Goal: Information Seeking & Learning: Find specific fact

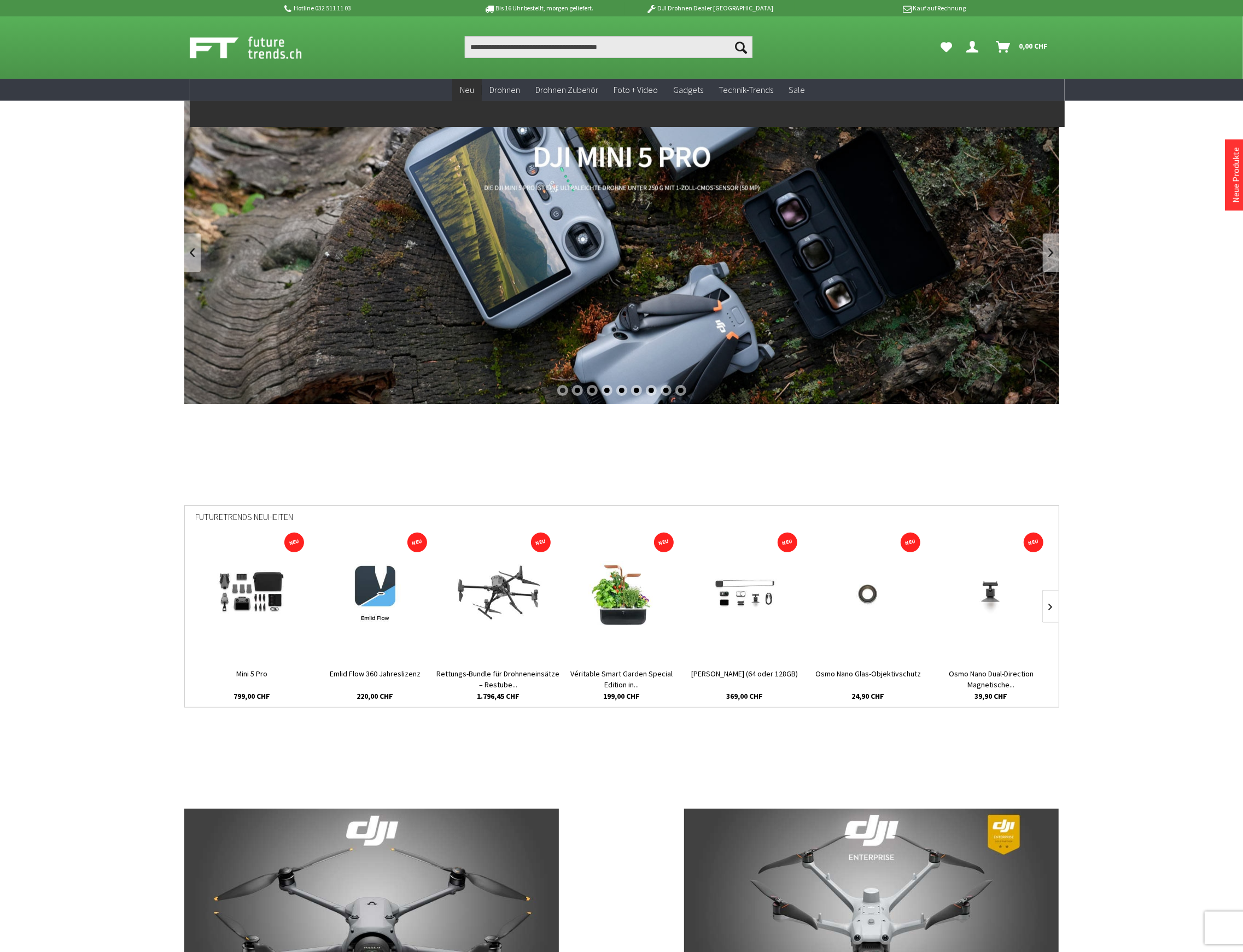
click at [469, 88] on span "Neu" at bounding box center [466, 90] width 14 height 11
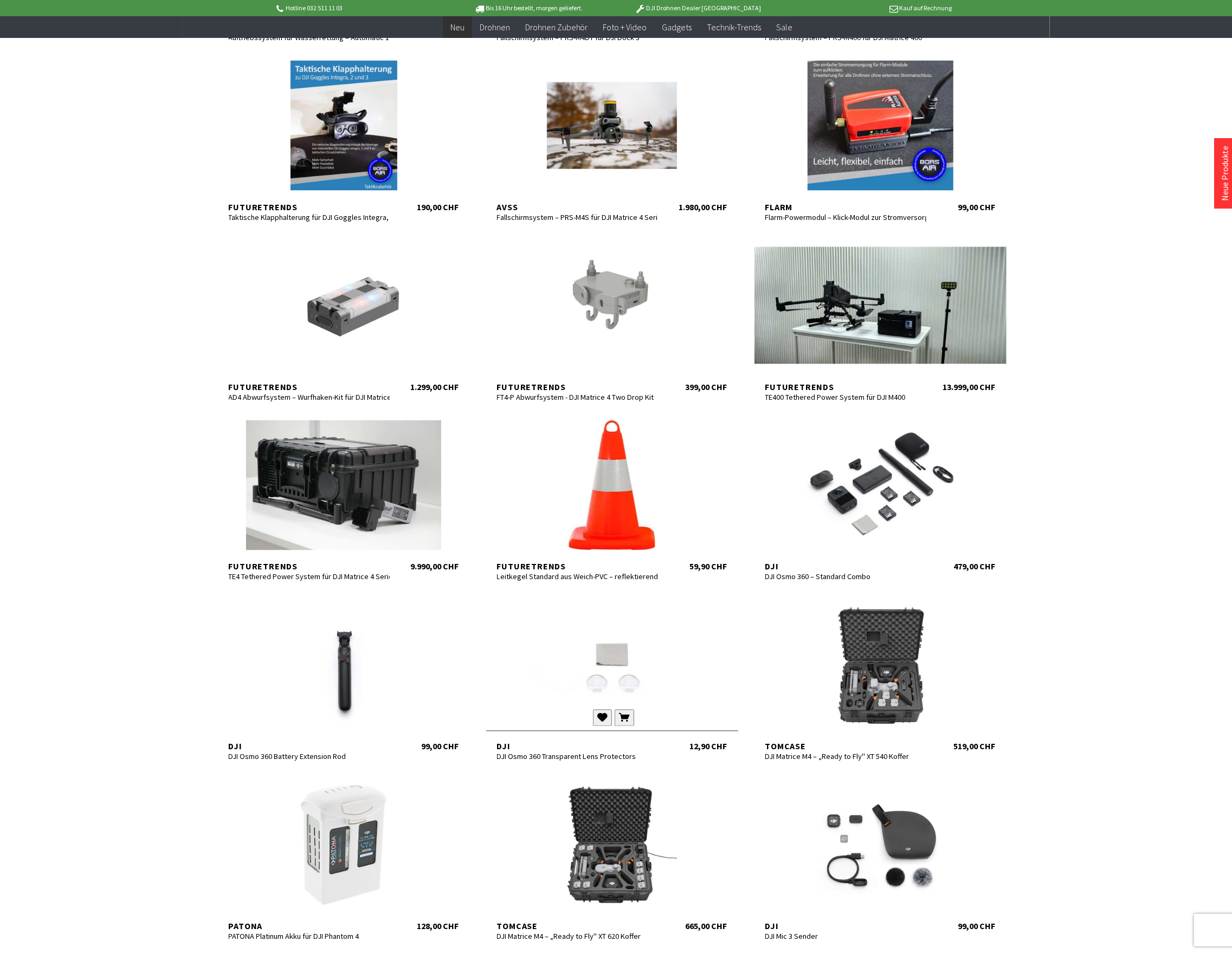
scroll to position [1444, 0]
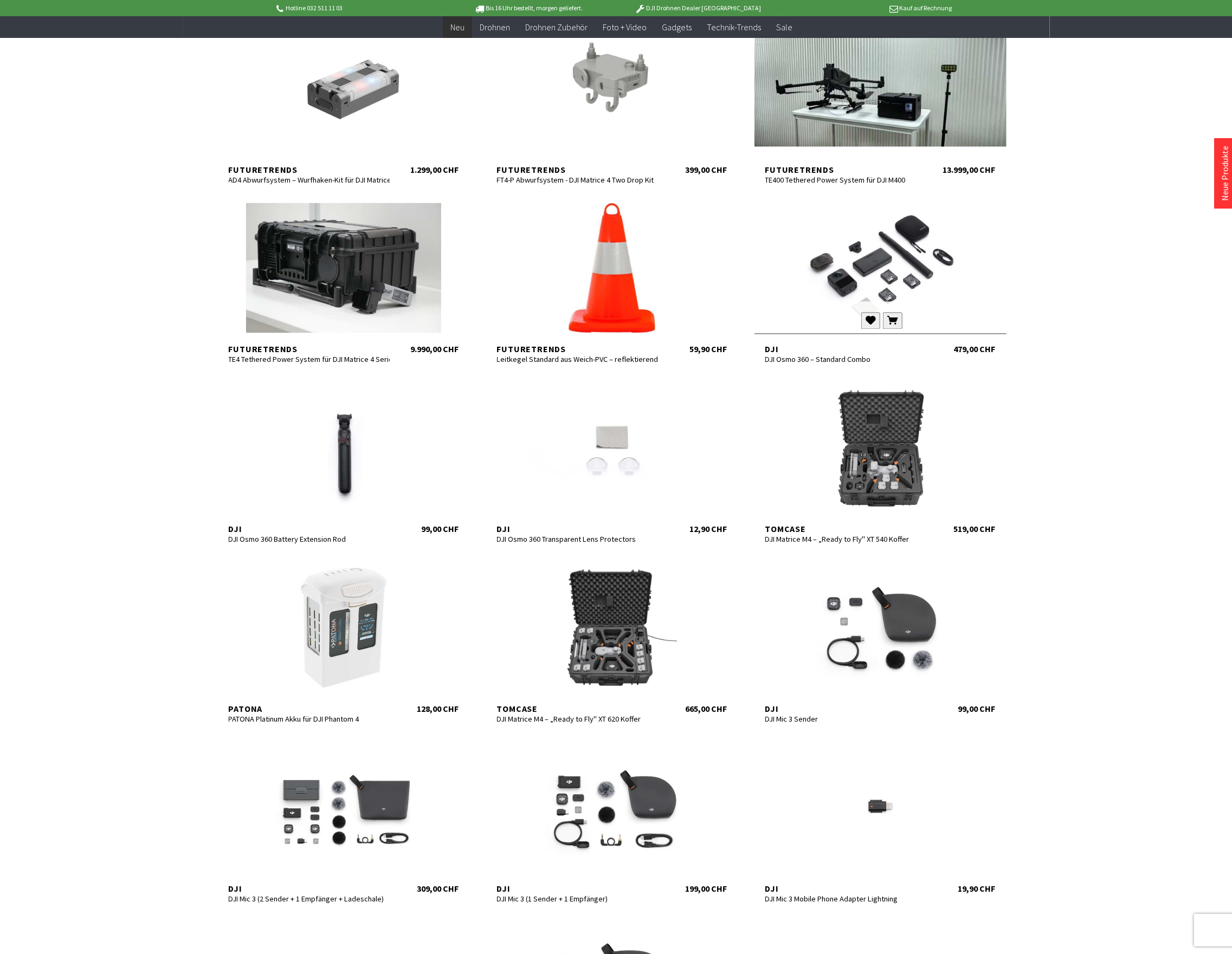
click at [888, 280] on div at bounding box center [880, 268] width 252 height 130
click at [328, 482] on div at bounding box center [344, 448] width 252 height 130
click at [596, 452] on div at bounding box center [612, 448] width 252 height 130
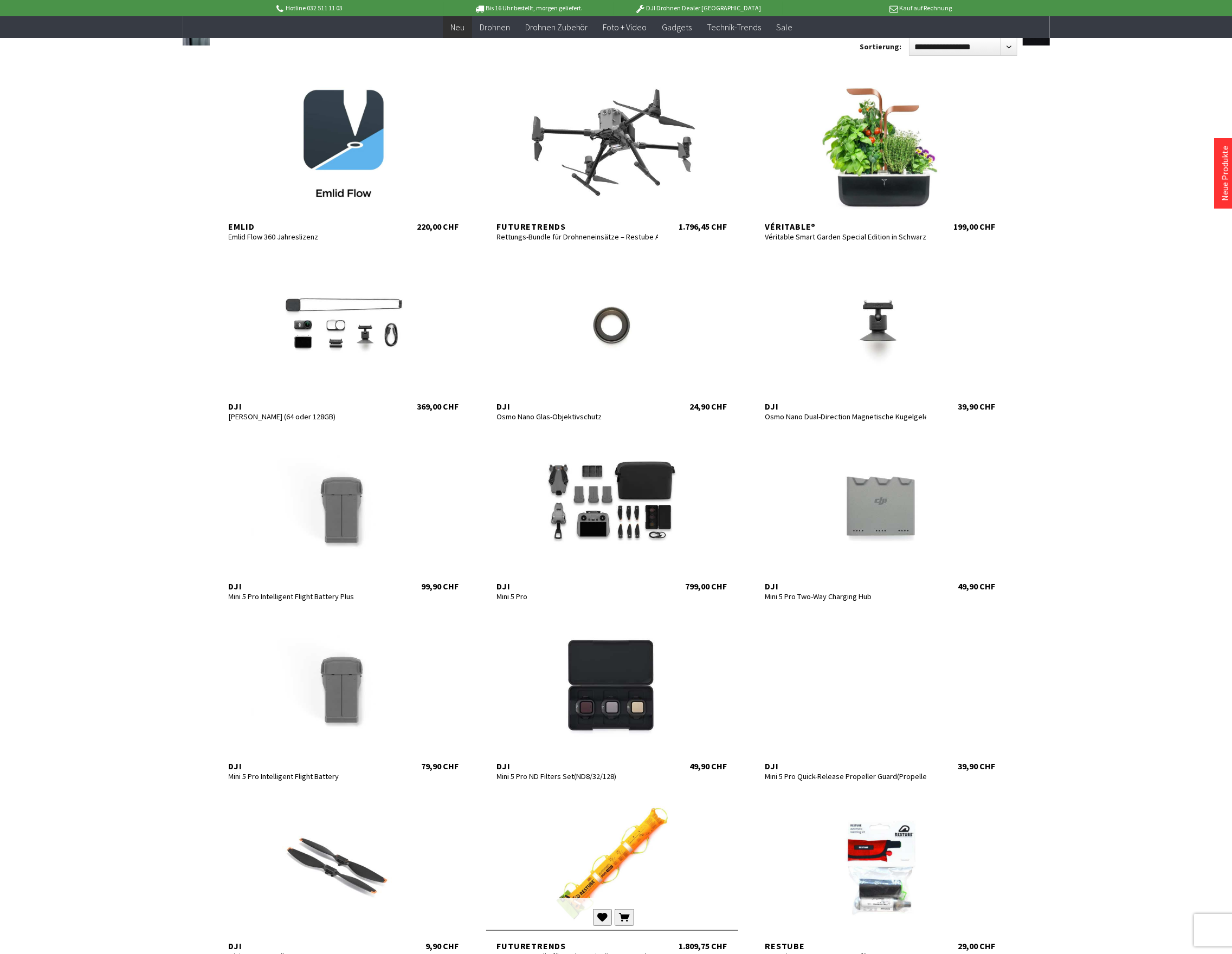
scroll to position [144, 0]
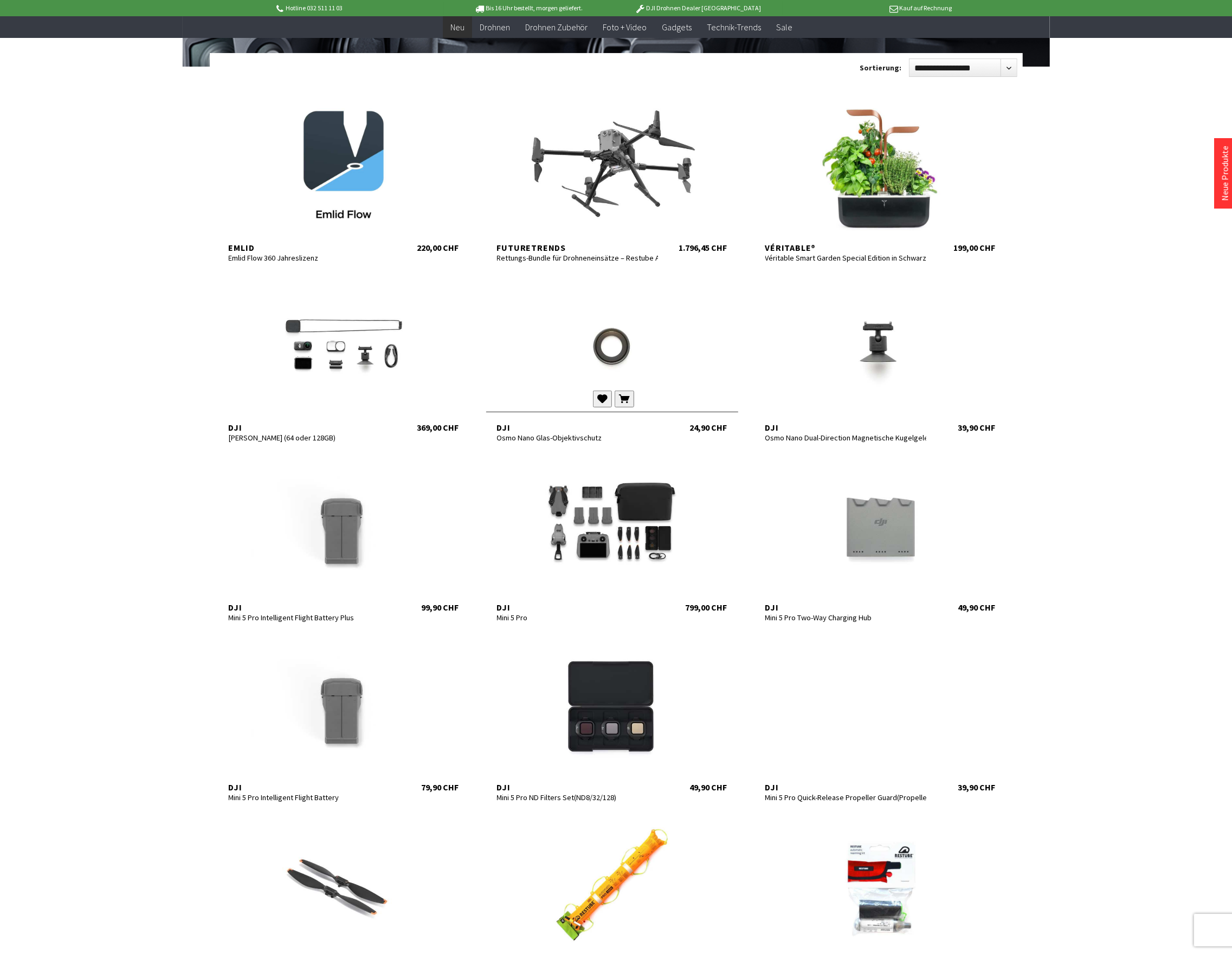
click at [595, 341] on div at bounding box center [612, 346] width 252 height 130
click at [282, 345] on div at bounding box center [344, 346] width 252 height 130
click at [831, 366] on div at bounding box center [880, 346] width 252 height 130
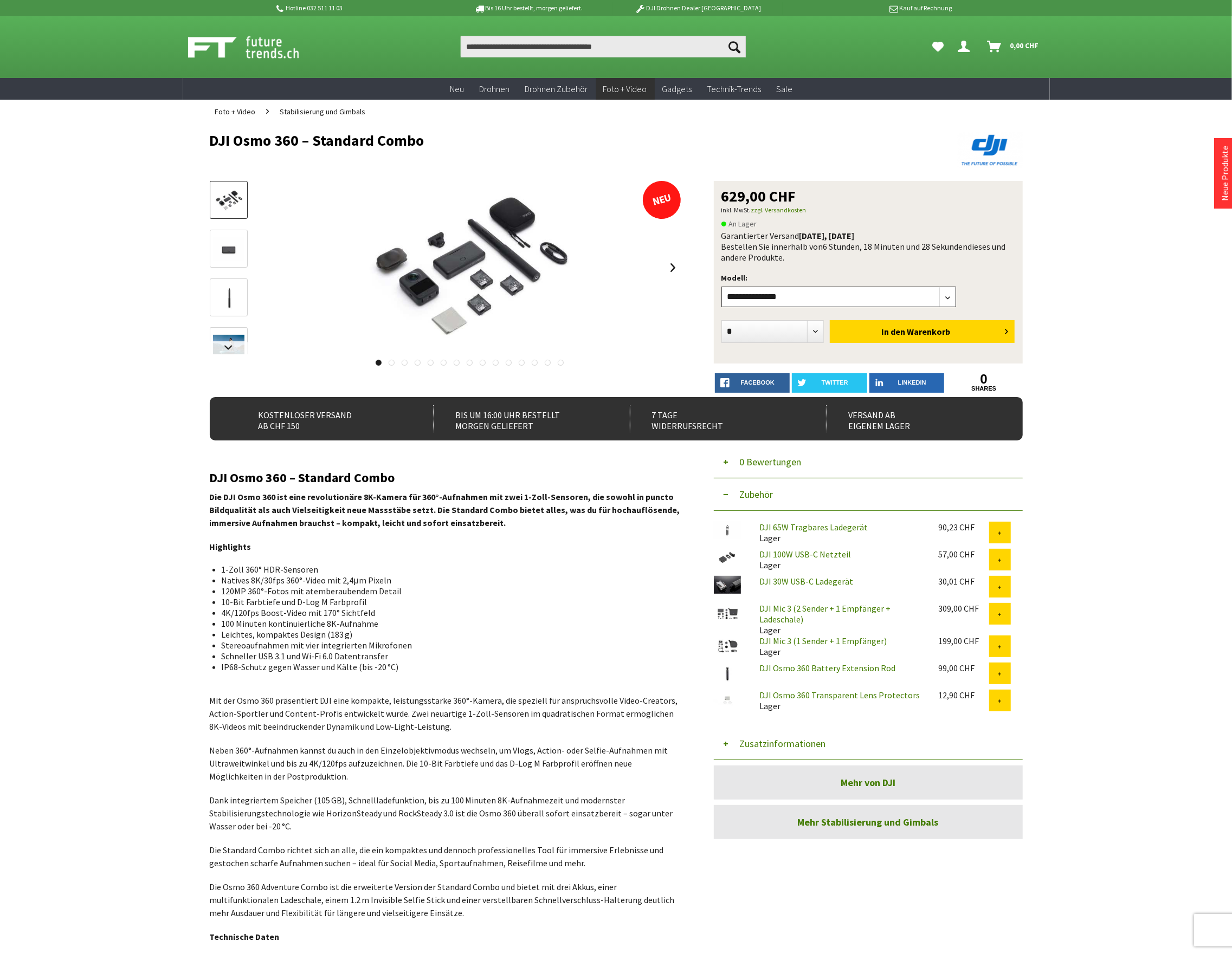
click at [790, 299] on select"] "**********" at bounding box center [838, 297] width 235 height 20
select select"] "***"
click at [721, 287] on select"] "**********" at bounding box center [838, 297] width 235 height 20
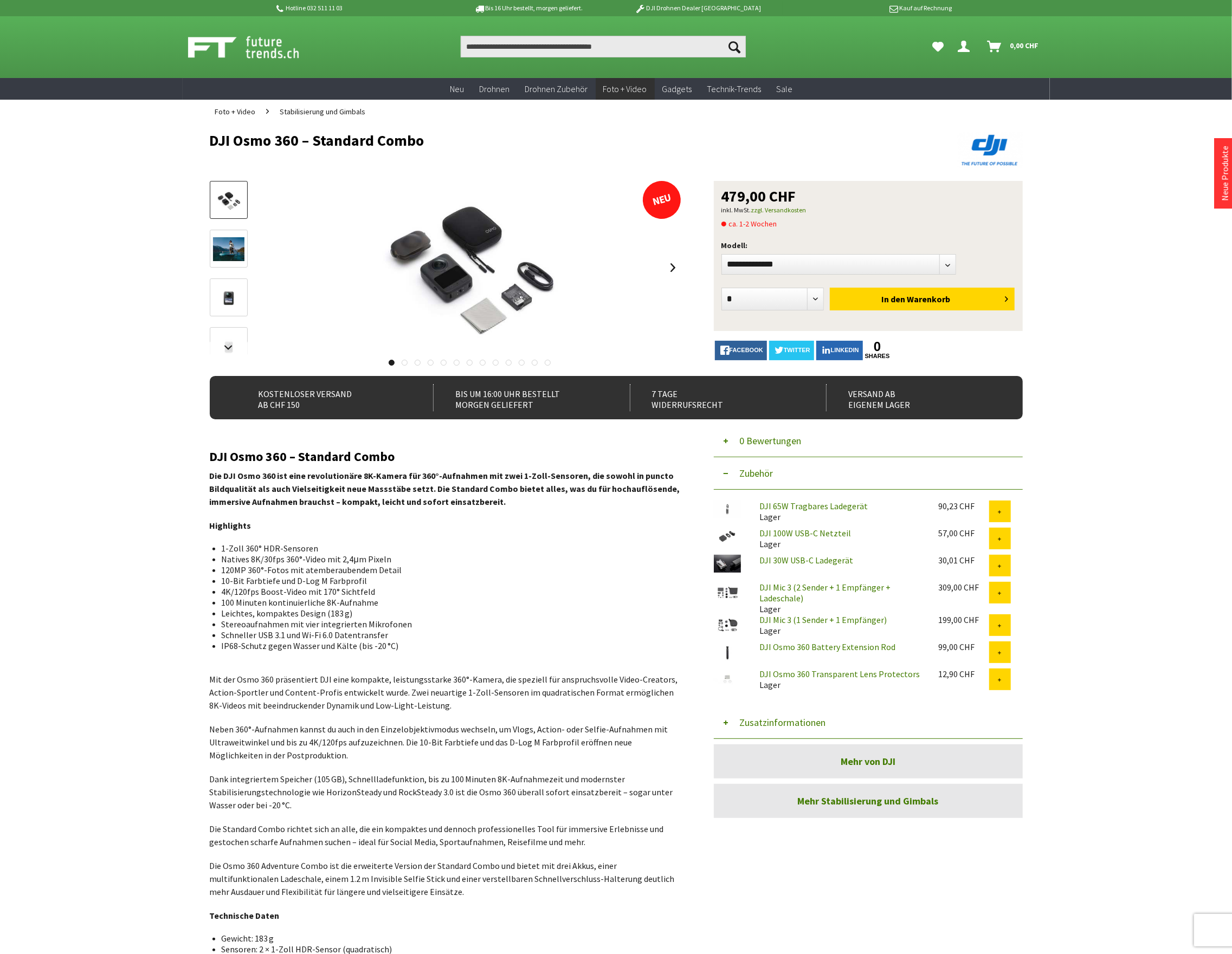
click at [776, 728] on button "Zusatzinformationen" at bounding box center [867, 722] width 309 height 32
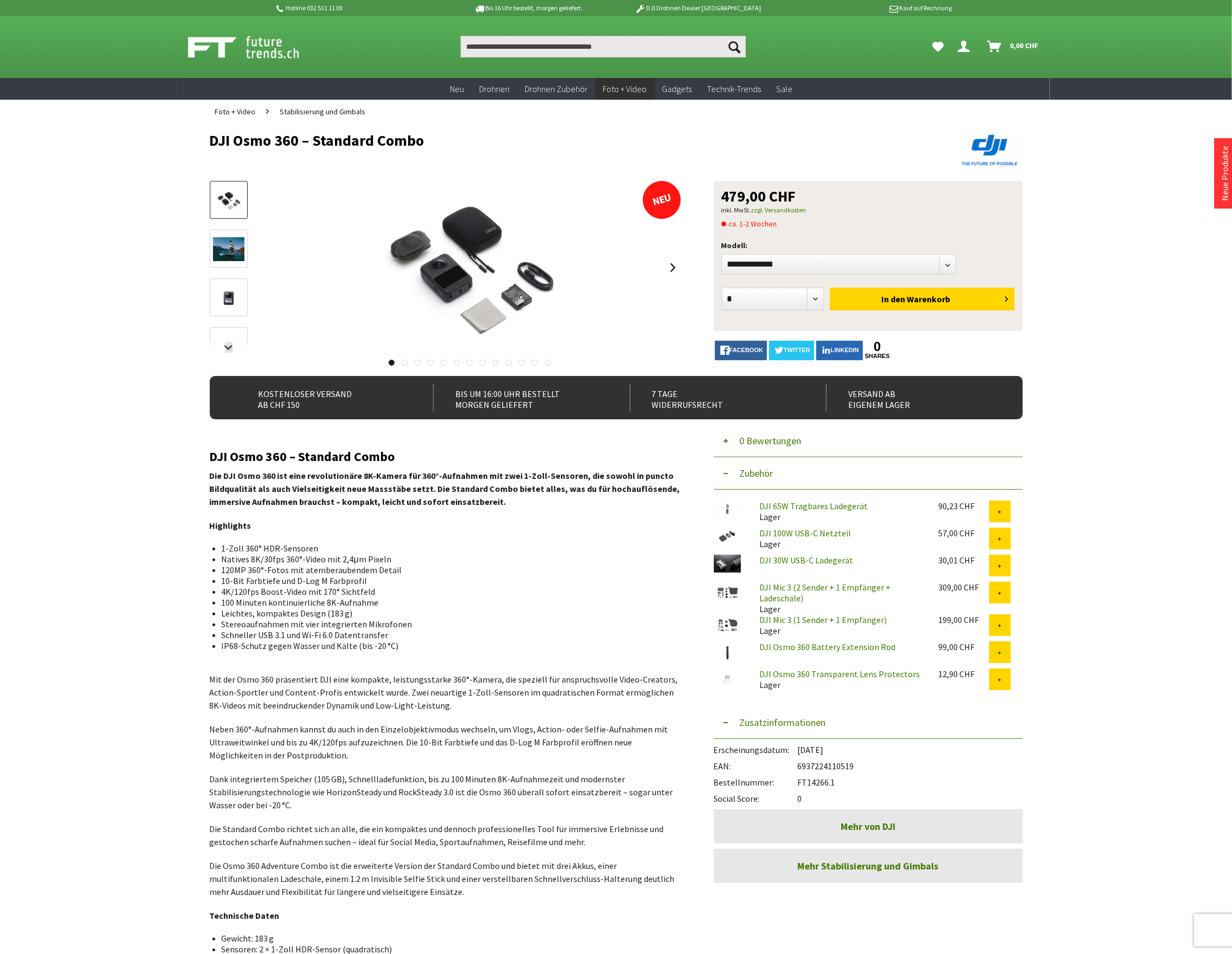
drag, startPoint x: 836, startPoint y: 784, endPoint x: 798, endPoint y: 783, distance: 38.0
click at [798, 783] on div "Bestellnummer: FT14266.1" at bounding box center [867, 780] width 309 height 16
copy div "FT14266.1"
click at [677, 265] on link at bounding box center [673, 268] width 16 height 38
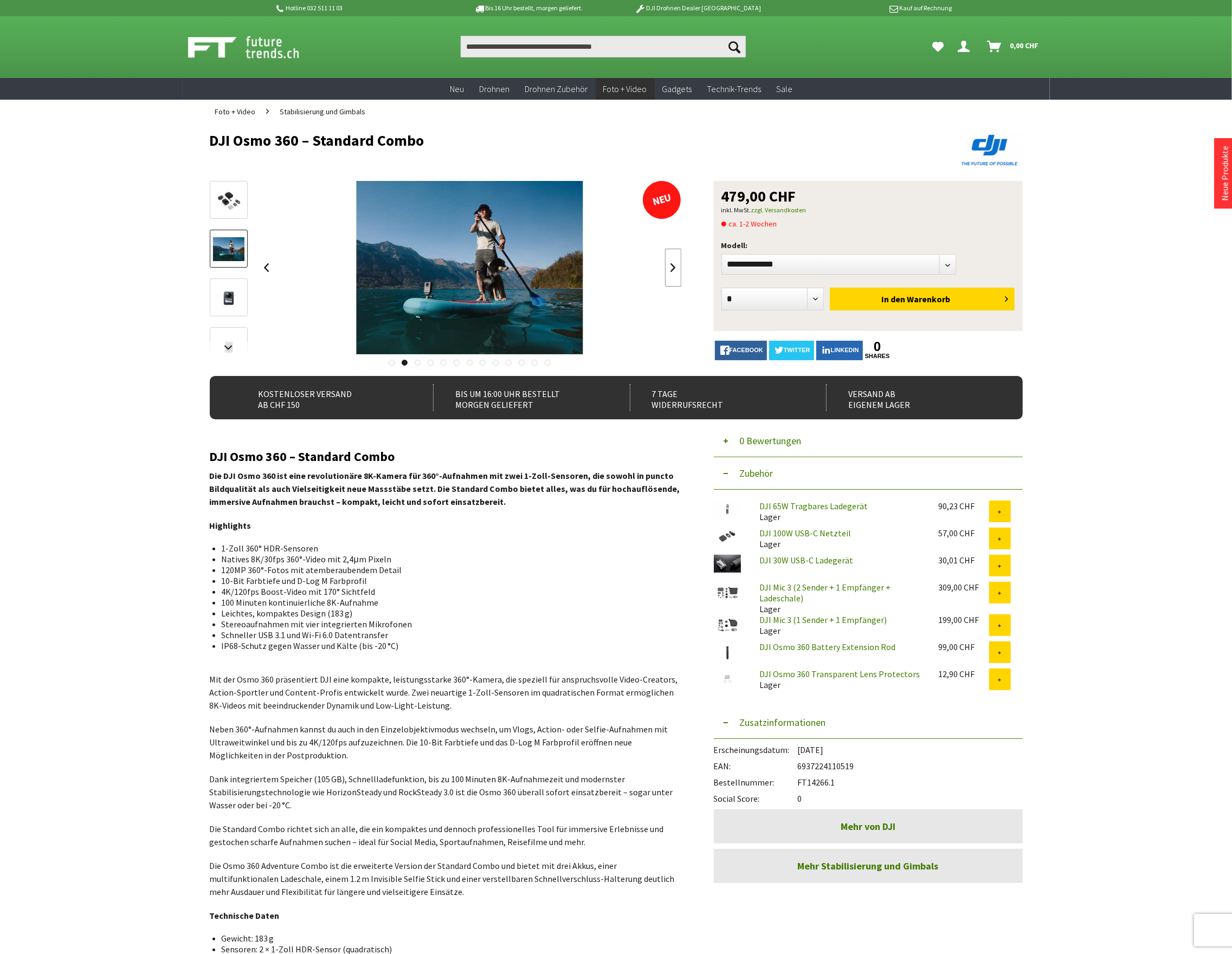
click at [677, 265] on link at bounding box center [673, 268] width 16 height 38
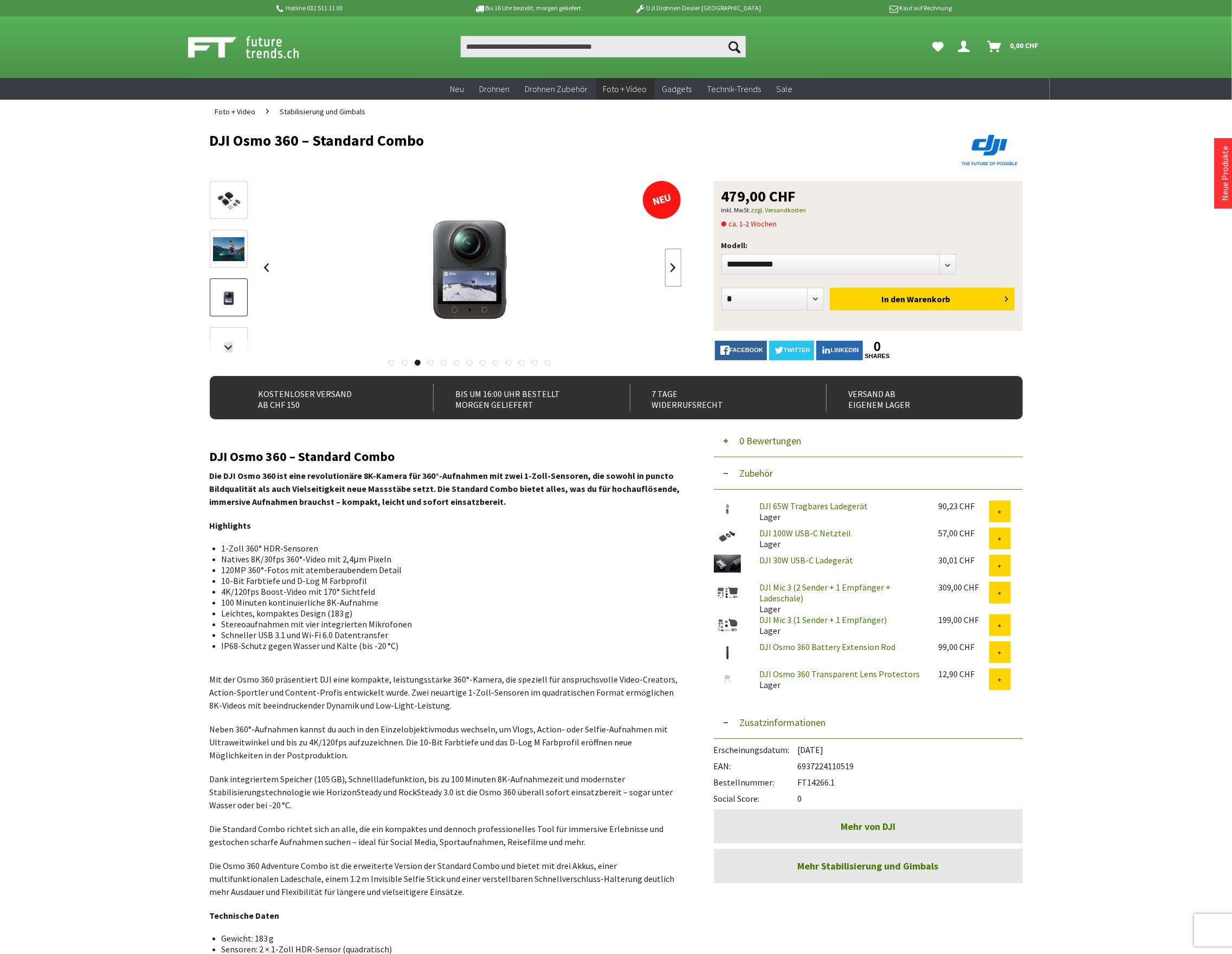
click at [677, 265] on link at bounding box center [673, 268] width 16 height 38
click at [675, 265] on link at bounding box center [673, 268] width 16 height 38
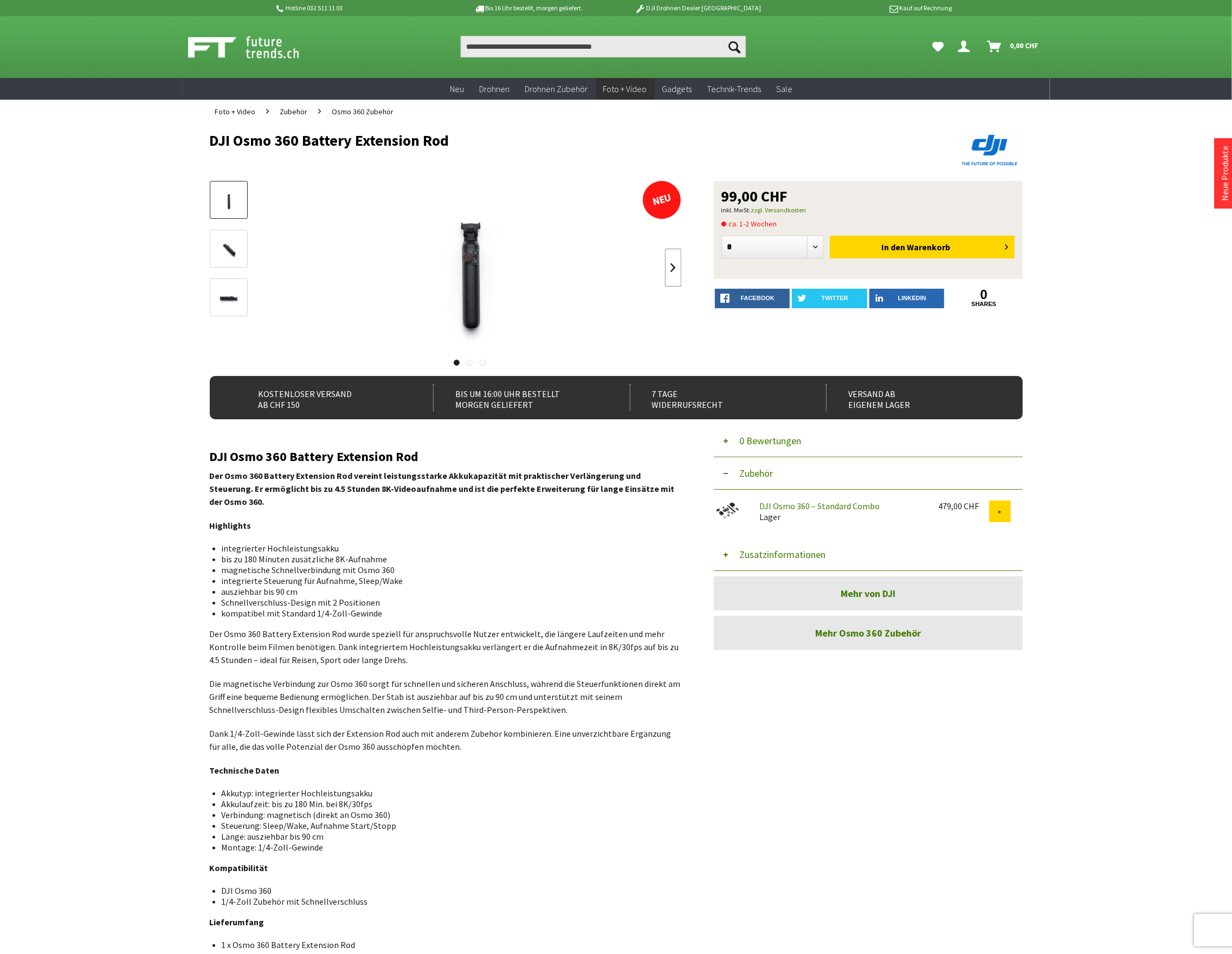
click at [677, 266] on link at bounding box center [673, 268] width 16 height 38
click at [781, 555] on button "Zusatzinformationen" at bounding box center [867, 554] width 309 height 32
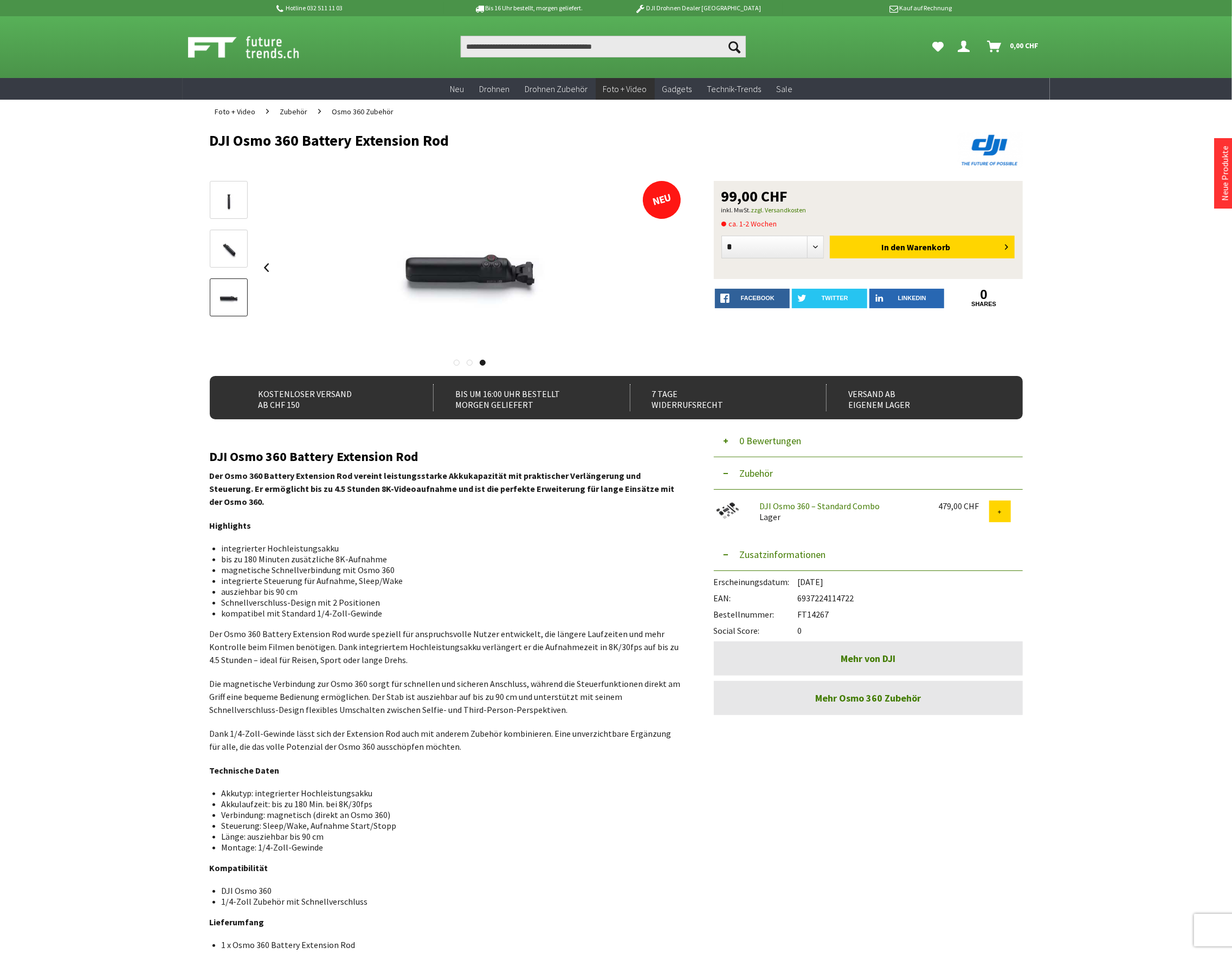
drag, startPoint x: 829, startPoint y: 611, endPoint x: 800, endPoint y: 615, distance: 29.3
click at [800, 615] on div "Bestellnummer: FT14267" at bounding box center [867, 611] width 309 height 16
copy div "FT14267"
click at [918, 869] on div "DJI Osmo 360 Battery Extension Rod NEU 99,00 CHF inkl. MwSt. zzgl. Versandkoste…" at bounding box center [616, 541] width 813 height 836
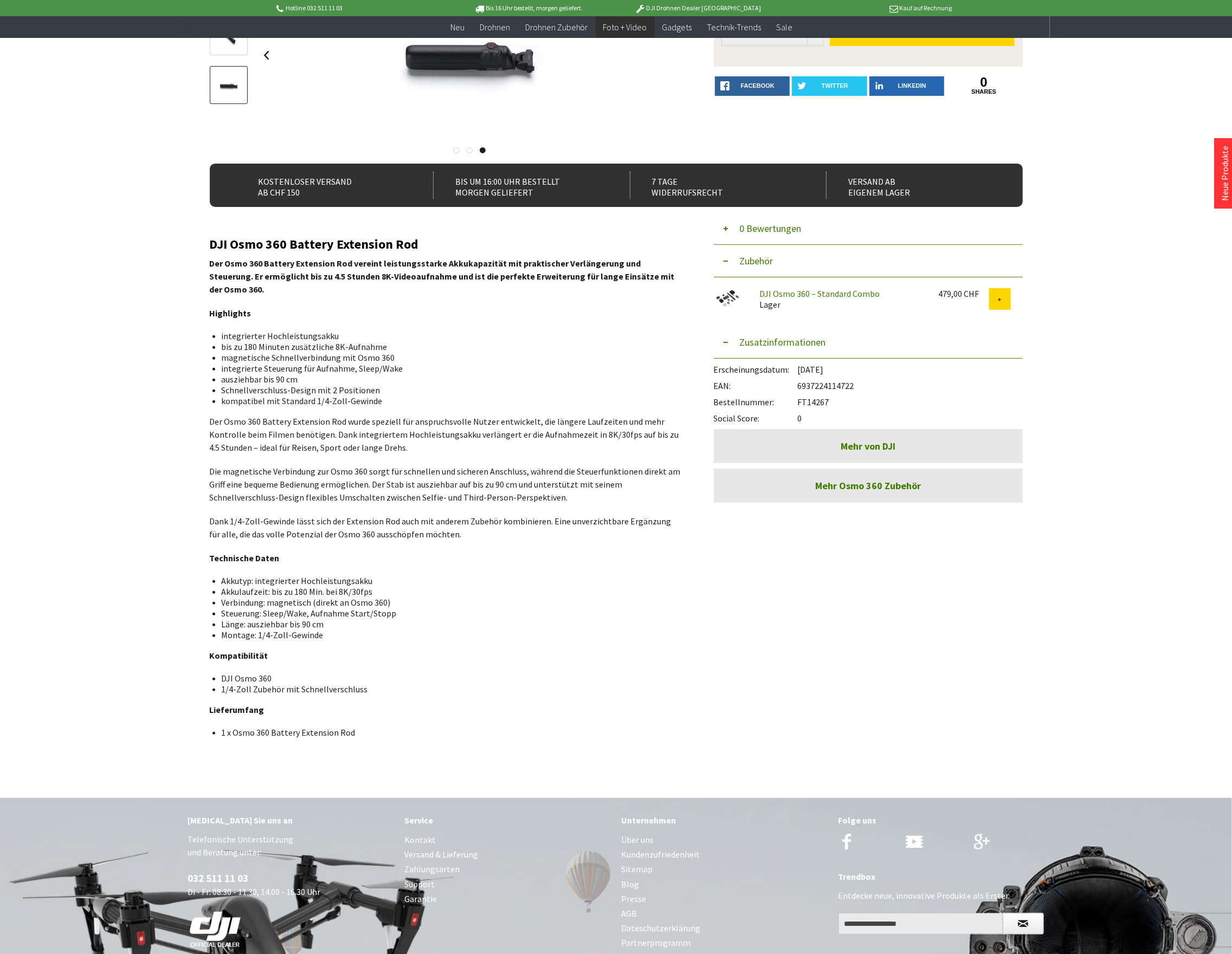
scroll to position [289, 0]
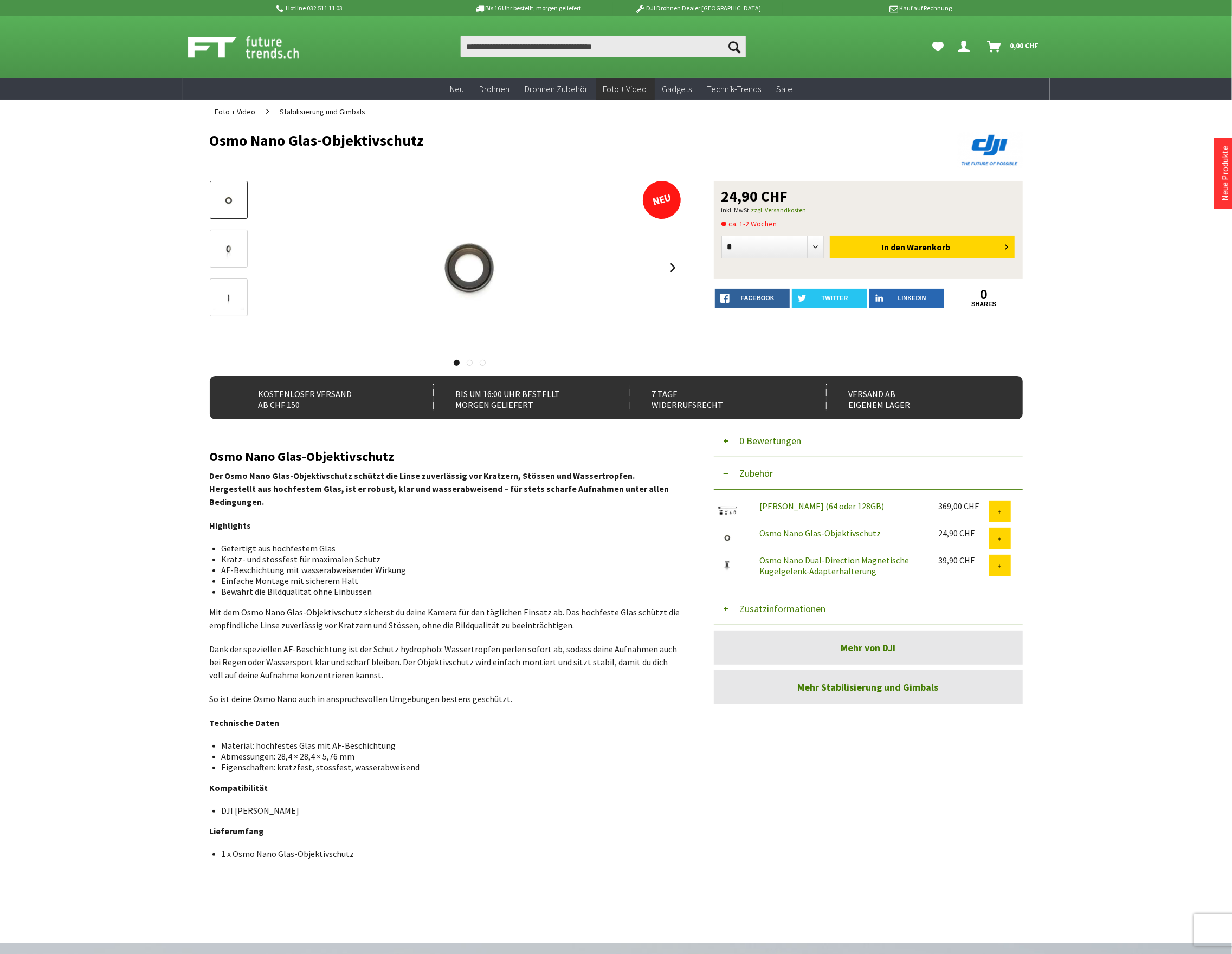
click at [809, 609] on button "Zusatzinformationen" at bounding box center [867, 609] width 309 height 32
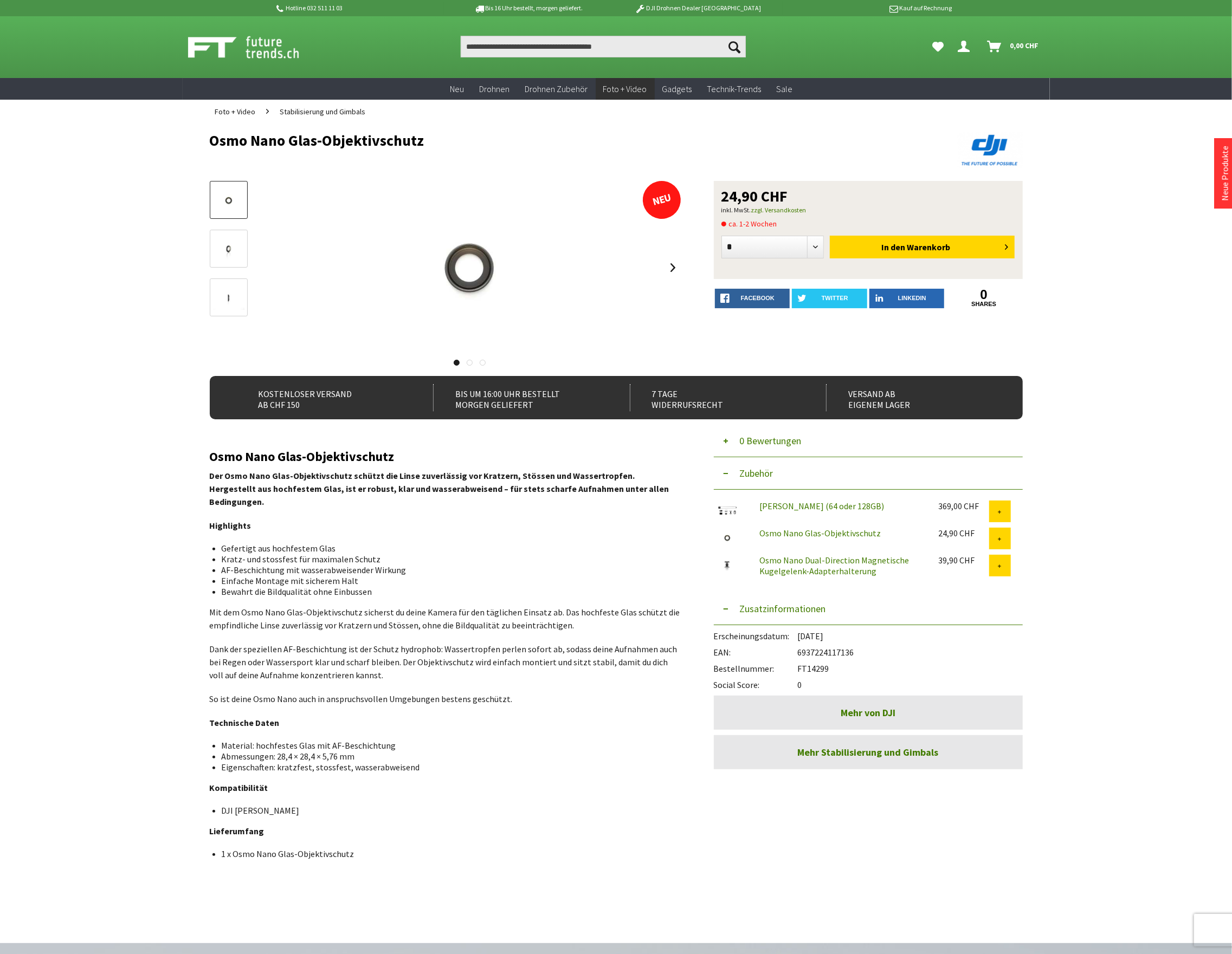
drag, startPoint x: 835, startPoint y: 670, endPoint x: 799, endPoint y: 666, distance: 36.2
click at [799, 666] on div "Bestellnummer: FT14299" at bounding box center [867, 666] width 309 height 16
copy div "FT14299"
click at [729, 145] on h1 "Osmo Nano Glas-Objektivschutz" at bounding box center [535, 140] width 650 height 16
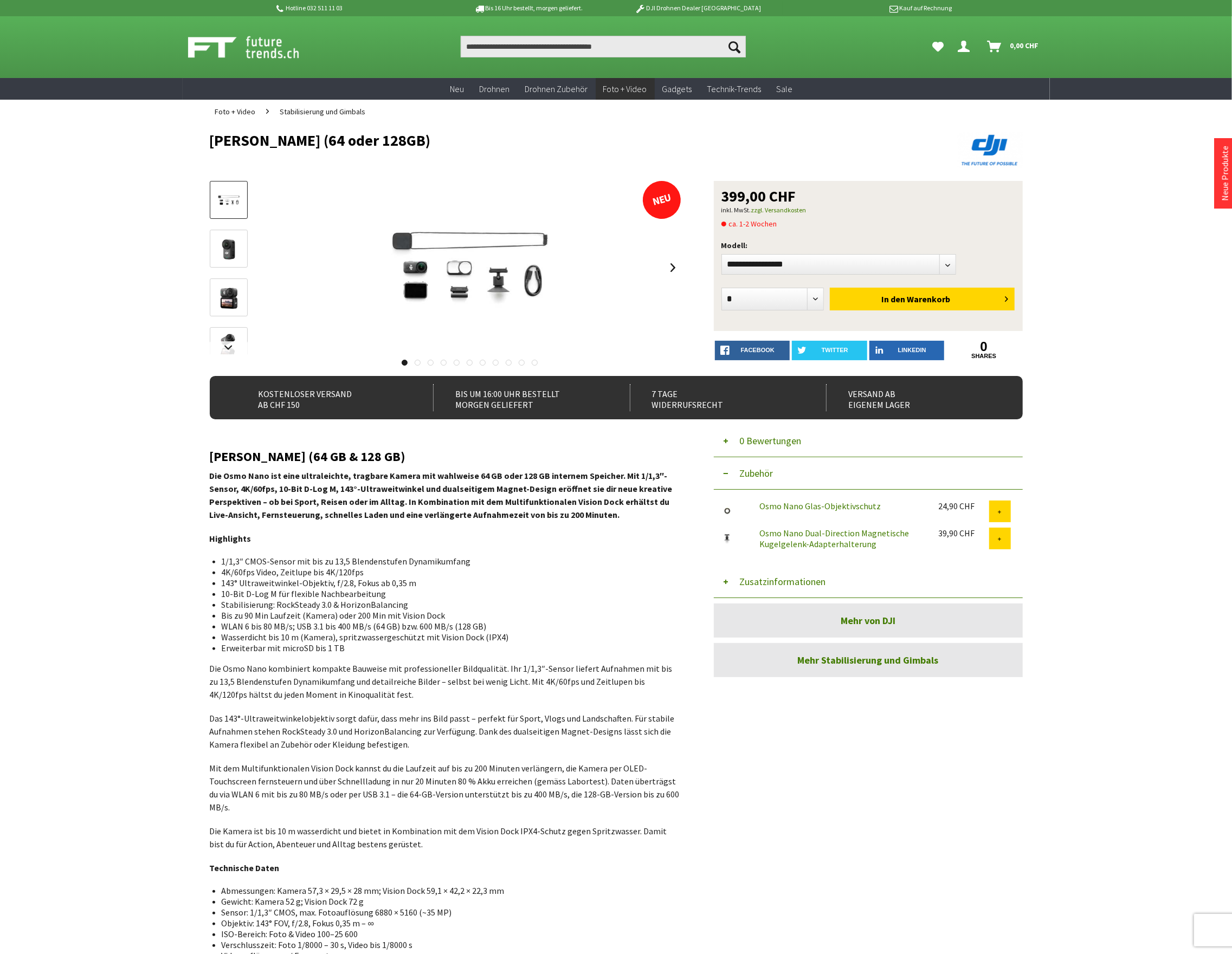
click at [769, 582] on button "Zusatzinformationen" at bounding box center [867, 582] width 309 height 32
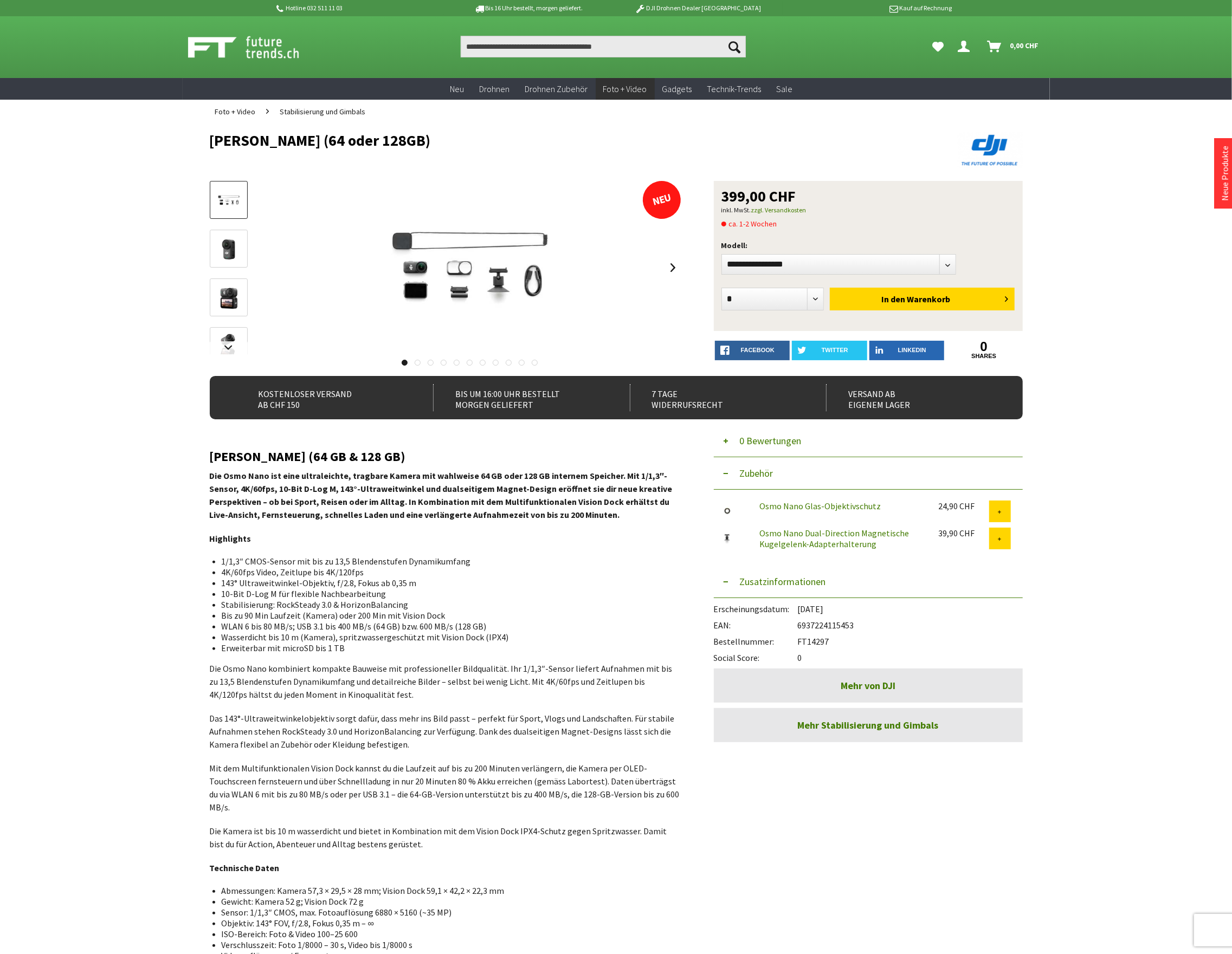
drag, startPoint x: 831, startPoint y: 641, endPoint x: 800, endPoint y: 642, distance: 31.0
click at [800, 642] on div "Bestellnummer: FT14297" at bounding box center [867, 638] width 309 height 16
copy div "FT14297"
click at [789, 263] on select"] "**********" at bounding box center [838, 264] width 235 height 20
select select"] "***"
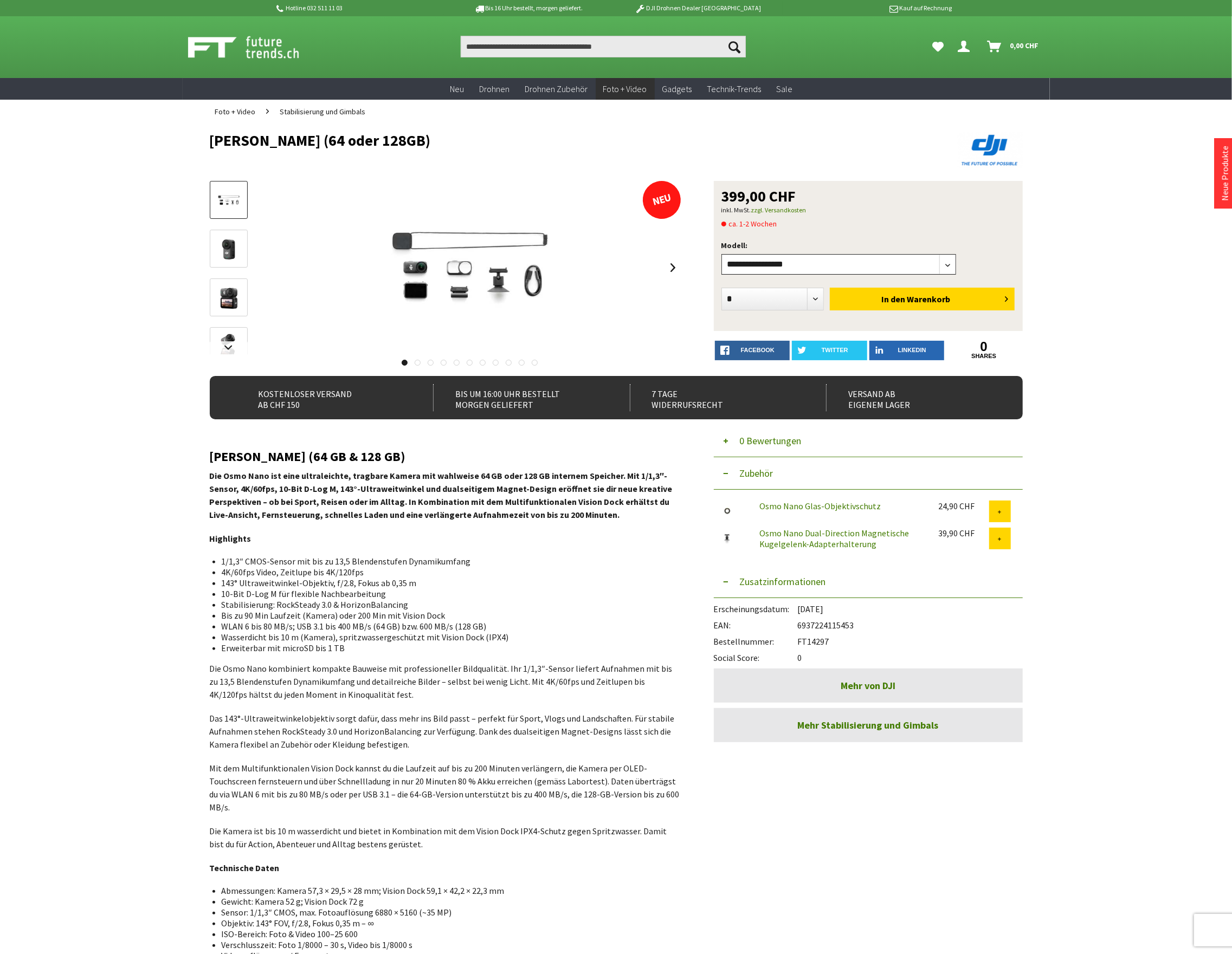
click at [721, 254] on select"] "**********" at bounding box center [838, 264] width 235 height 20
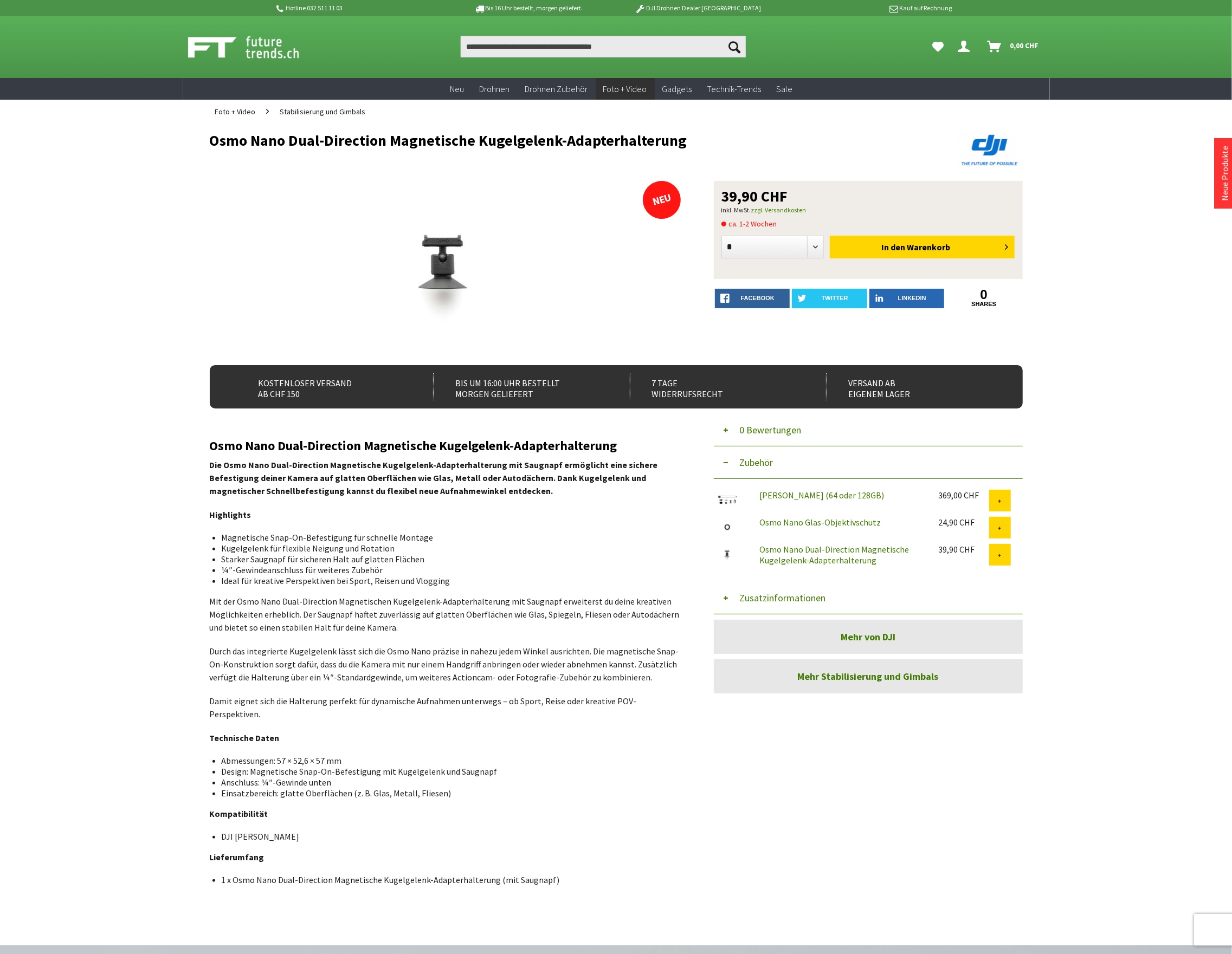
click at [793, 597] on button "Zusatzinformationen" at bounding box center [867, 597] width 309 height 32
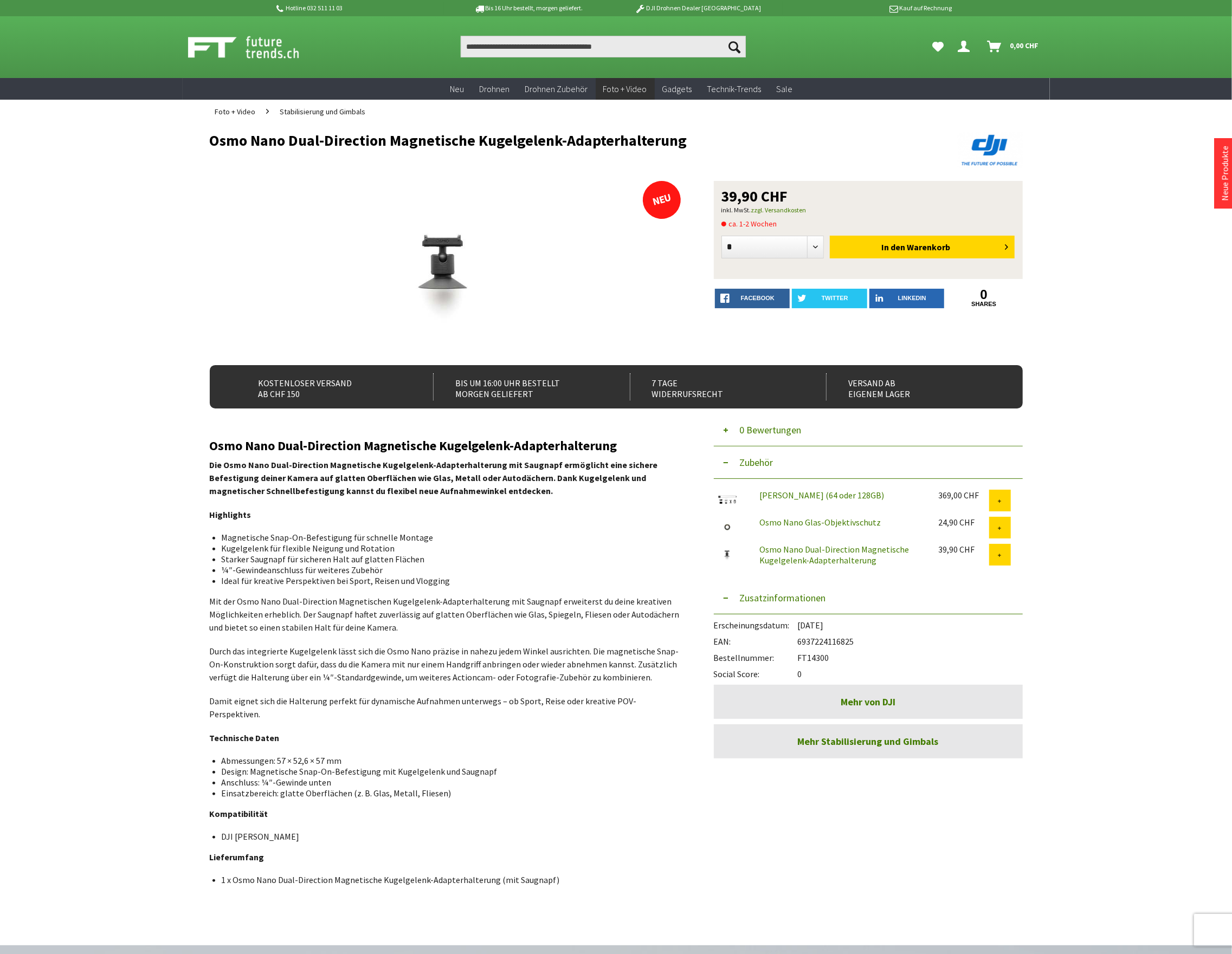
drag, startPoint x: 830, startPoint y: 658, endPoint x: 800, endPoint y: 657, distance: 30.0
click at [800, 657] on div "Bestellnummer: FT14300" at bounding box center [867, 655] width 309 height 16
copy div "FT14300"
drag, startPoint x: 111, startPoint y: 168, endPoint x: 257, endPoint y: 154, distance: 146.7
click at [112, 168] on div "Hotline 032 511 11 03 Bis 16 Uhr bestellt, morgen geliefert. DJI Drohnen Dealer…" at bounding box center [616, 634] width 1232 height 1268
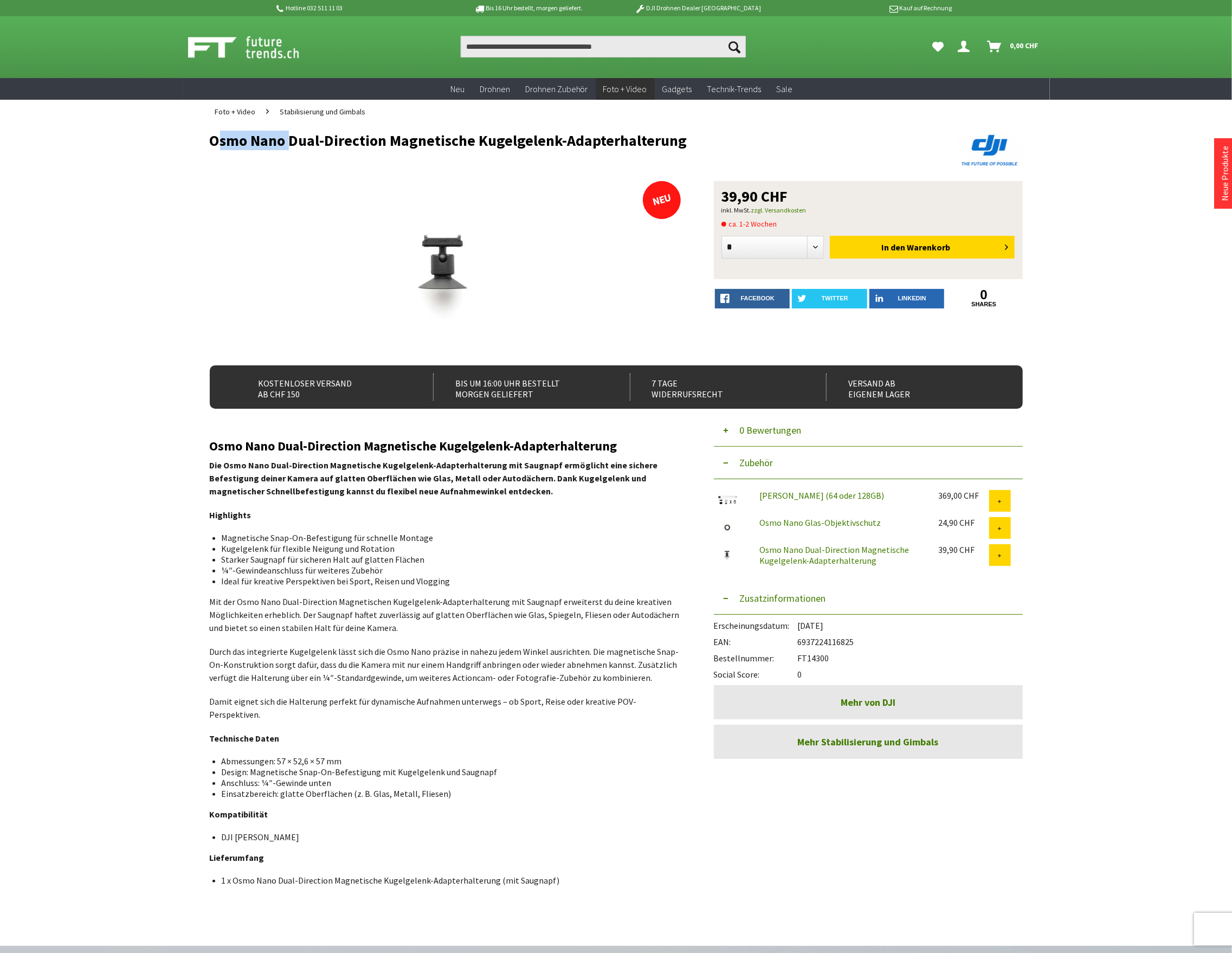
drag, startPoint x: 287, startPoint y: 141, endPoint x: 197, endPoint y: 134, distance: 90.3
click at [197, 134] on div "Menü schließen Kategorien Neu Drohnen Drohnen Zubehör Foto + Video Mikrofone Di…" at bounding box center [615, 523] width 867 height 798
copy h1 "Osmo Nano"
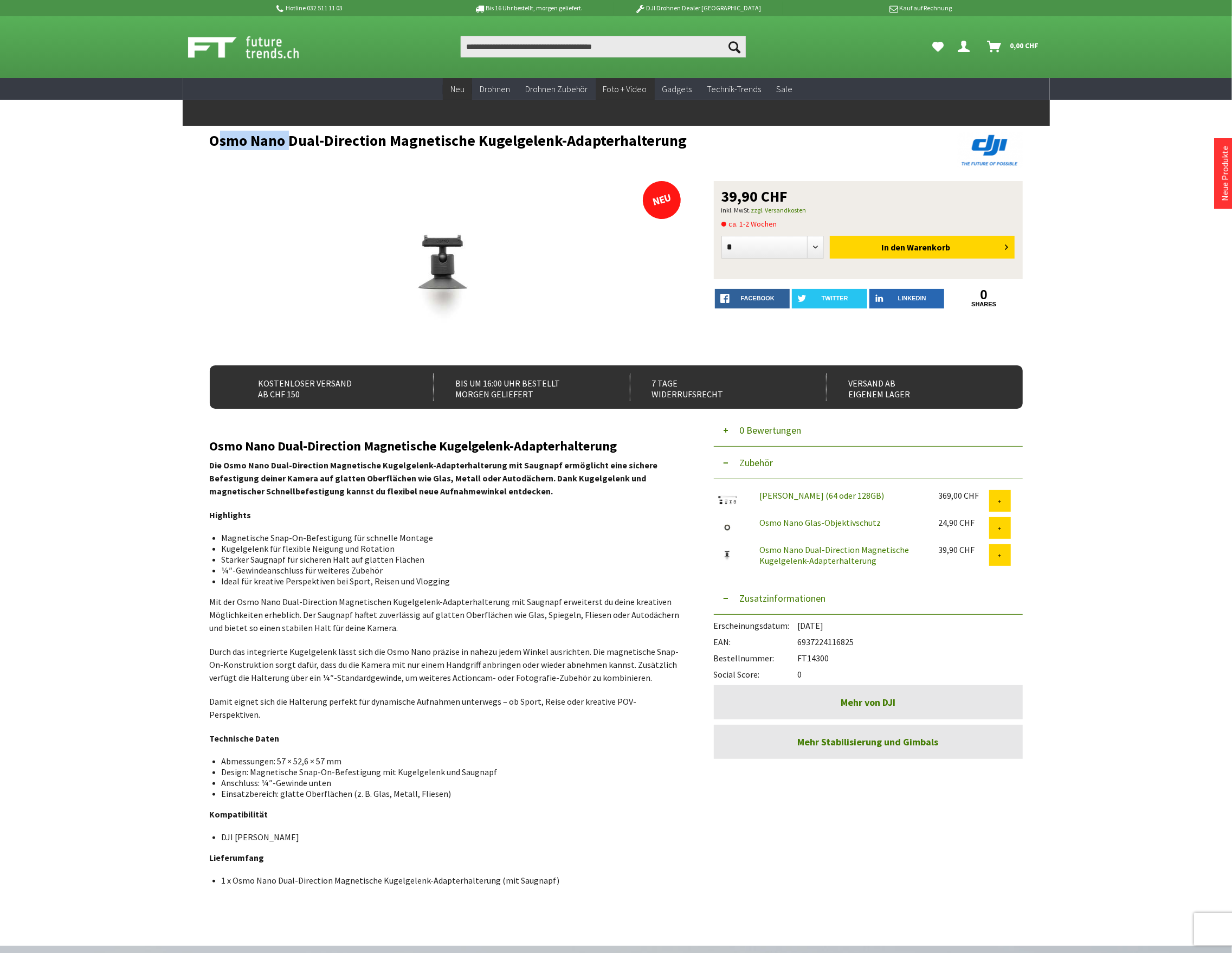
click at [455, 89] on span "Neu" at bounding box center [457, 89] width 14 height 11
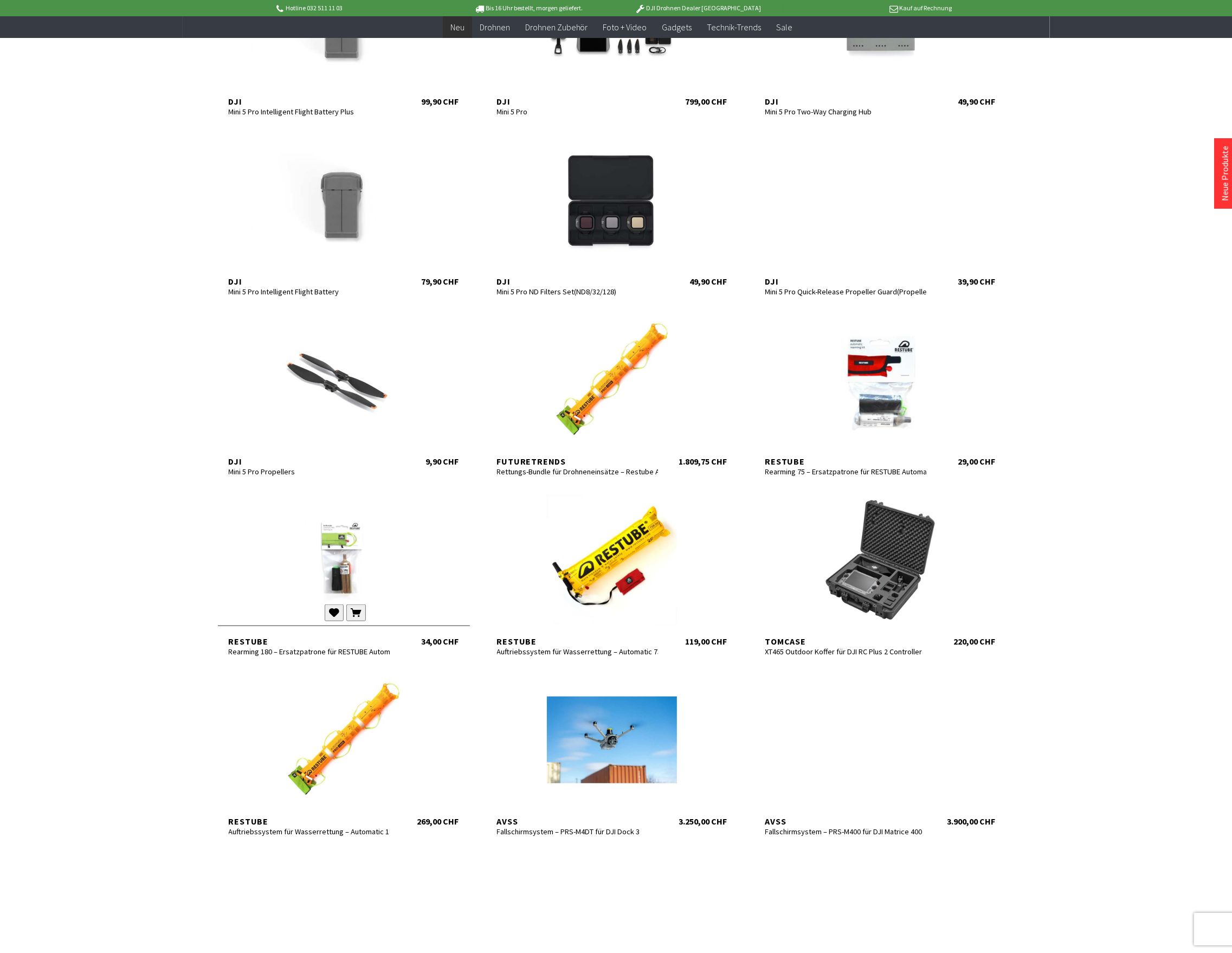
scroll to position [217, 0]
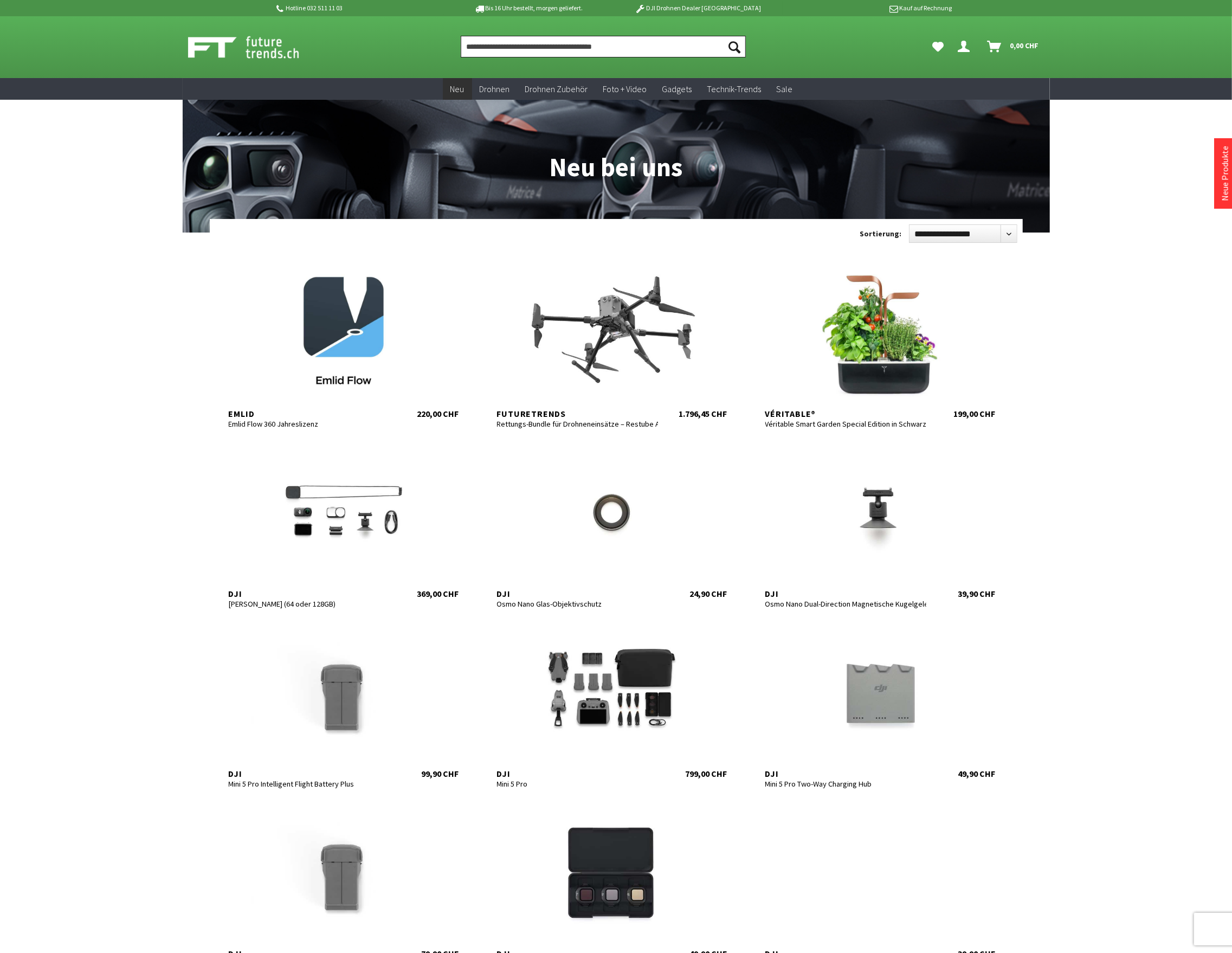
click at [588, 47] on input "Produkt, Marke, Kategorie, EAN, Artikelnummer…" at bounding box center [603, 46] width 285 height 22
click at [500, 51] on input "Produkt, Marke, Kategorie, EAN, Artikelnummer…" at bounding box center [603, 46] width 285 height 22
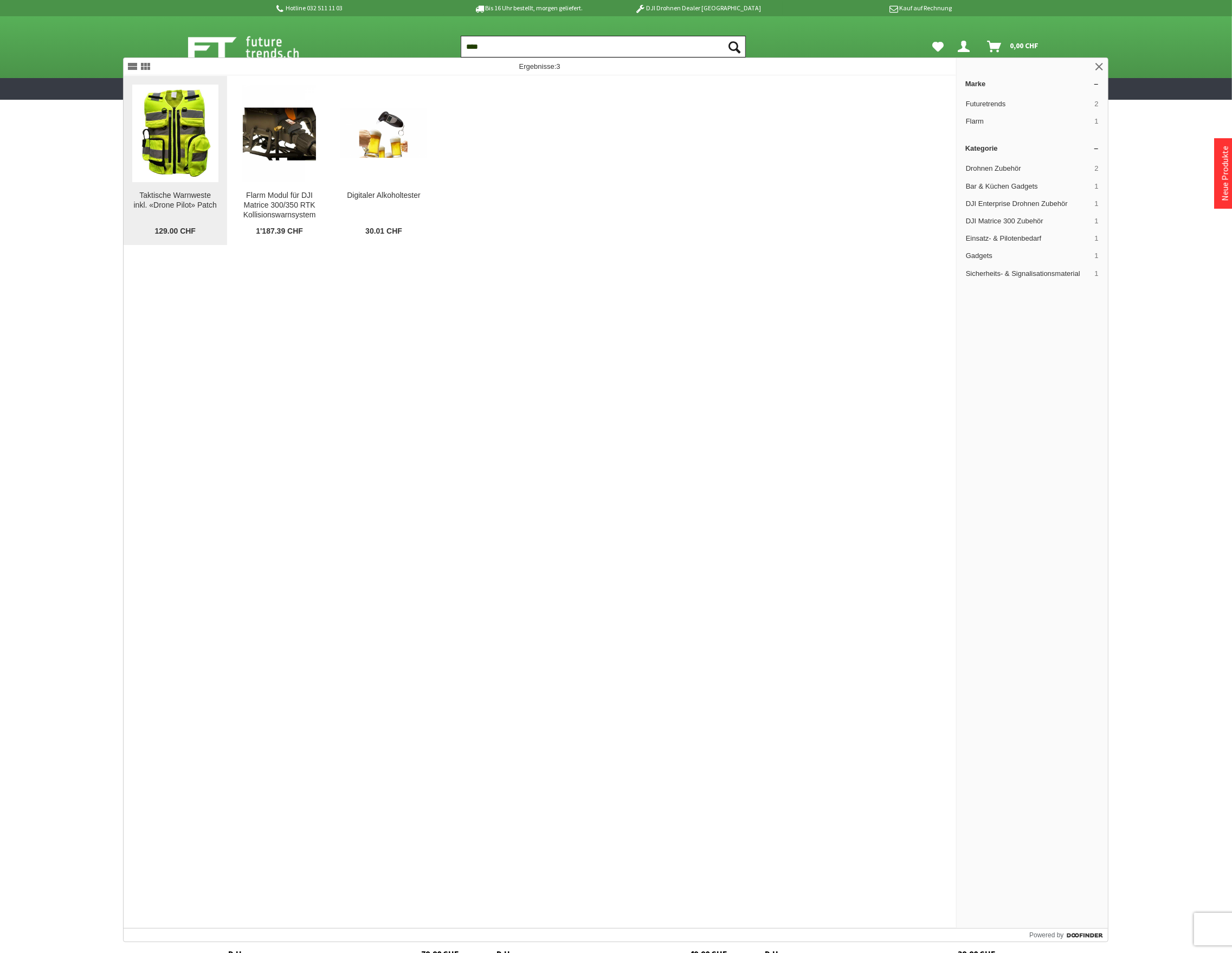
type input "****"
click at [168, 176] on img at bounding box center [175, 133] width 75 height 97
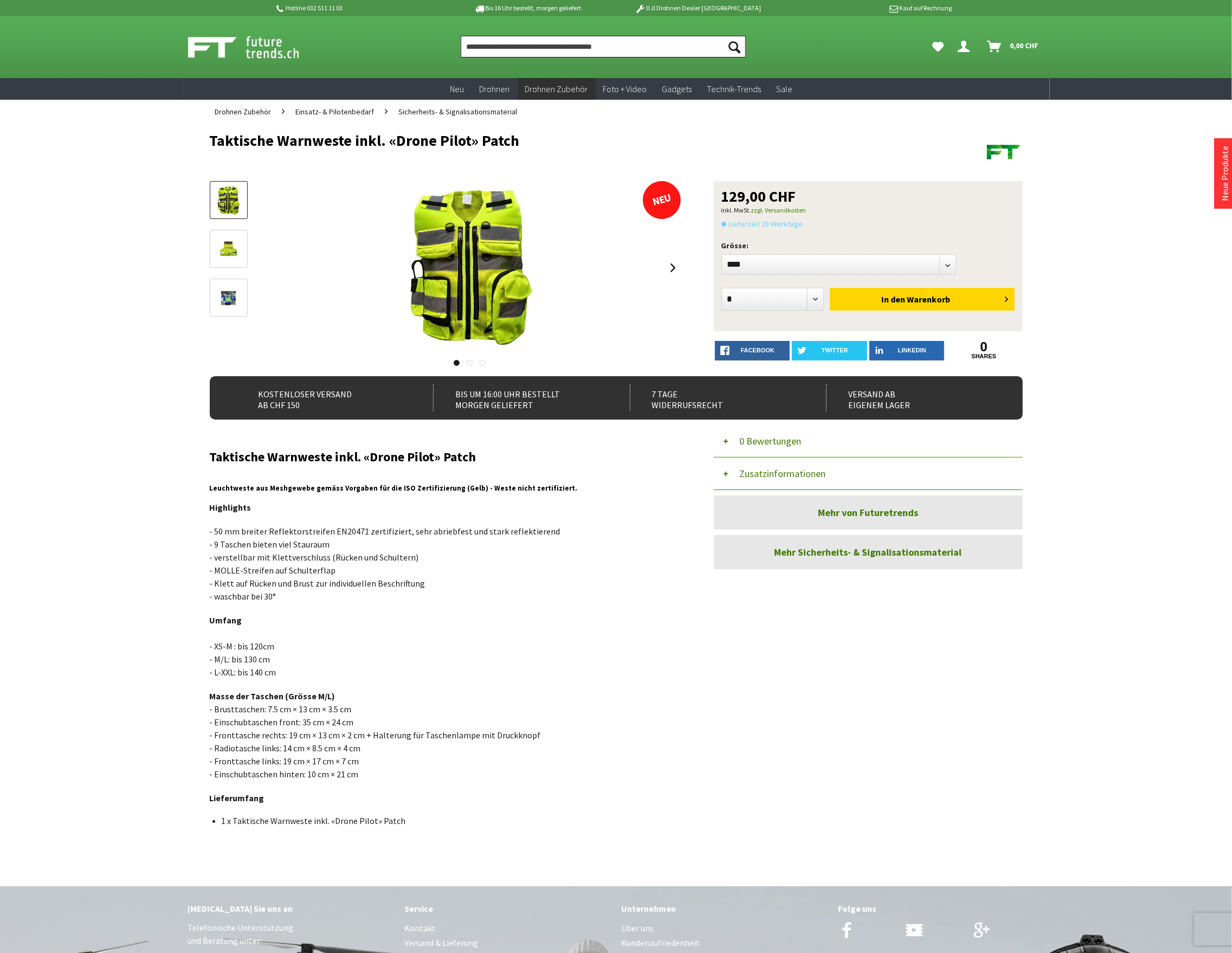
click at [526, 47] on input "Produkt, Marke, Kategorie, EAN, Artikelnummer…" at bounding box center [603, 46] width 285 height 22
click at [523, 46] on input "Produkt, Marke, Kategorie, EAN, Artikelnummer…" at bounding box center [603, 46] width 285 height 22
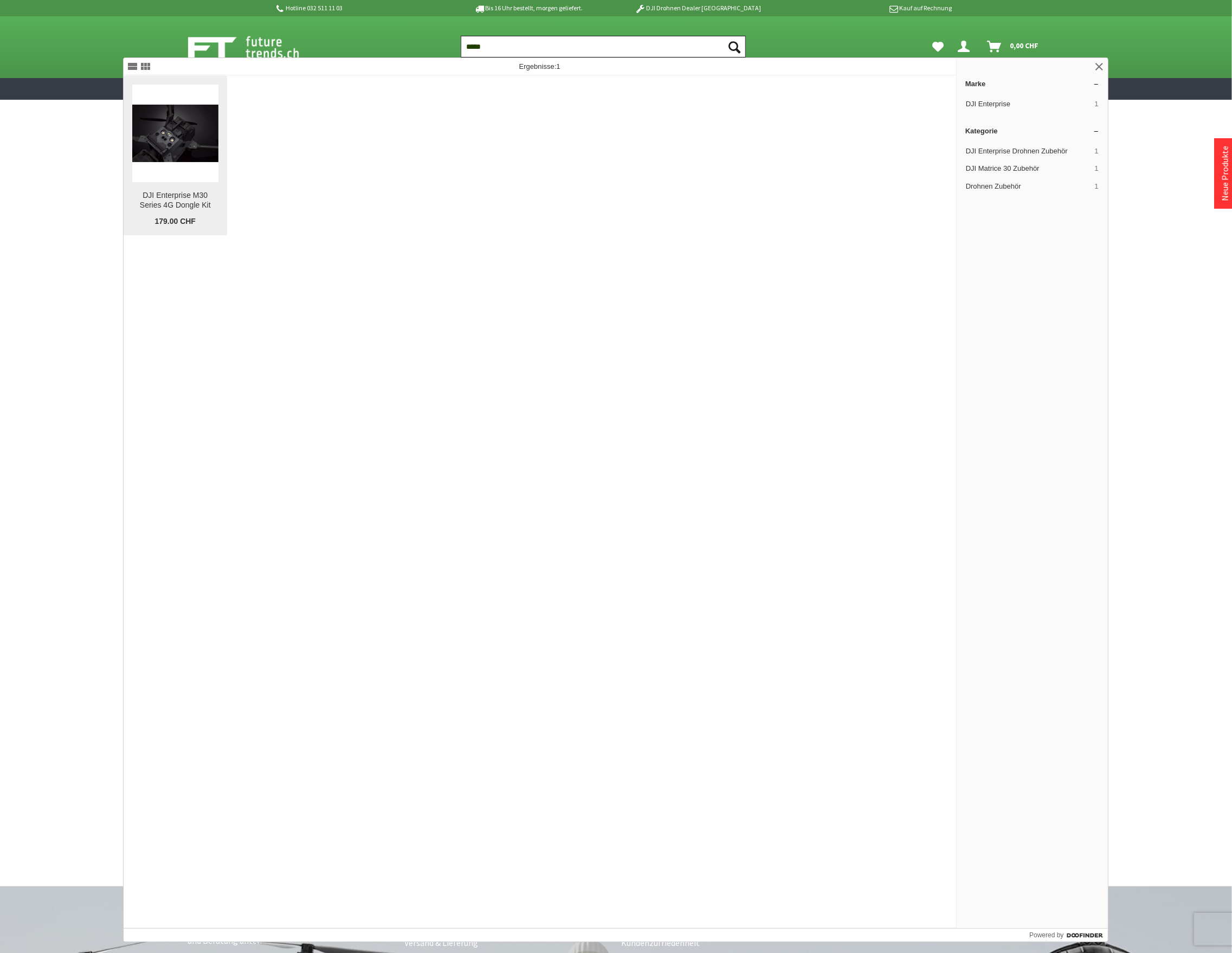
type input "*****"
click at [176, 142] on img at bounding box center [175, 133] width 86 height 57
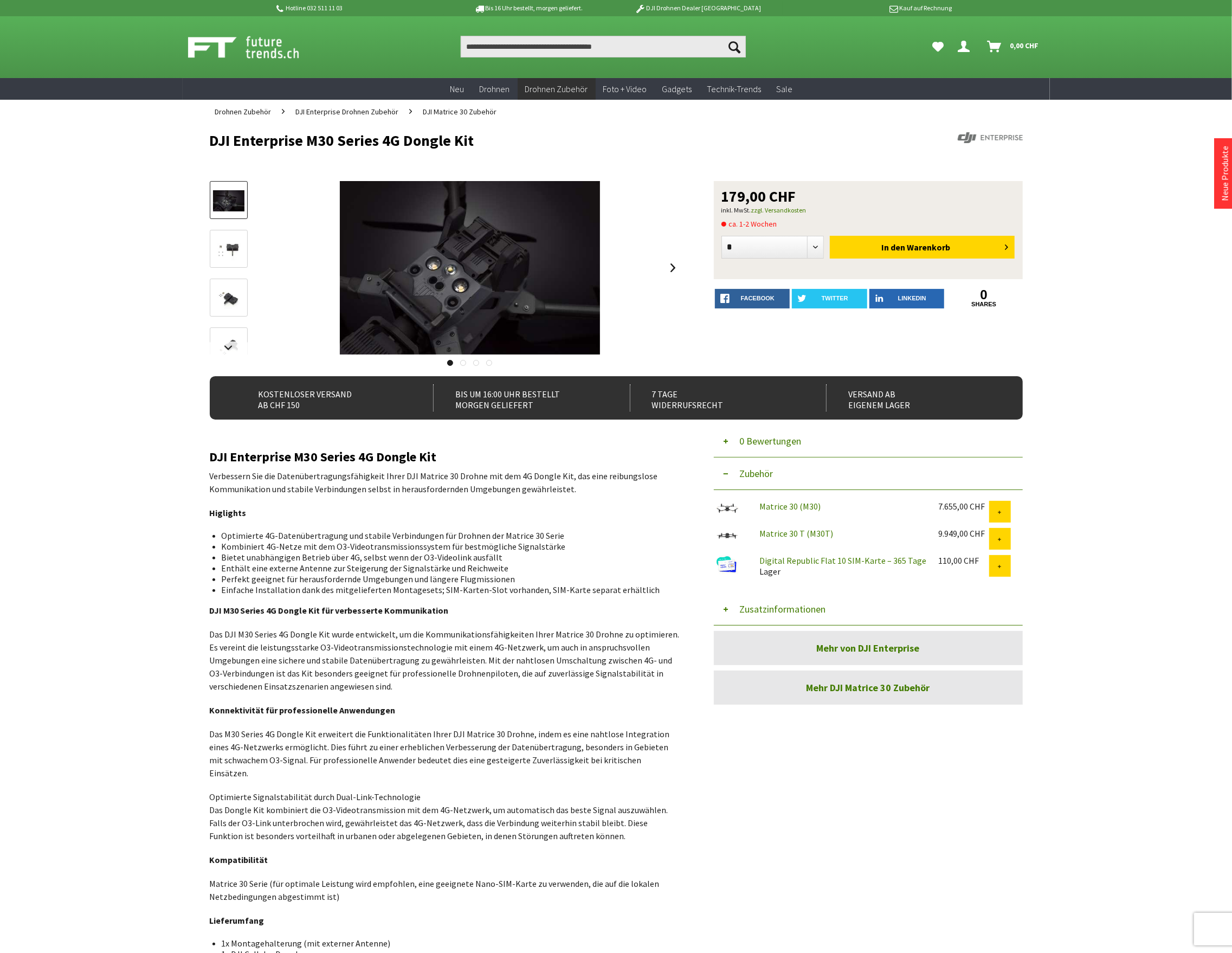
click at [783, 606] on button "Zusatzinformationen" at bounding box center [867, 609] width 309 height 32
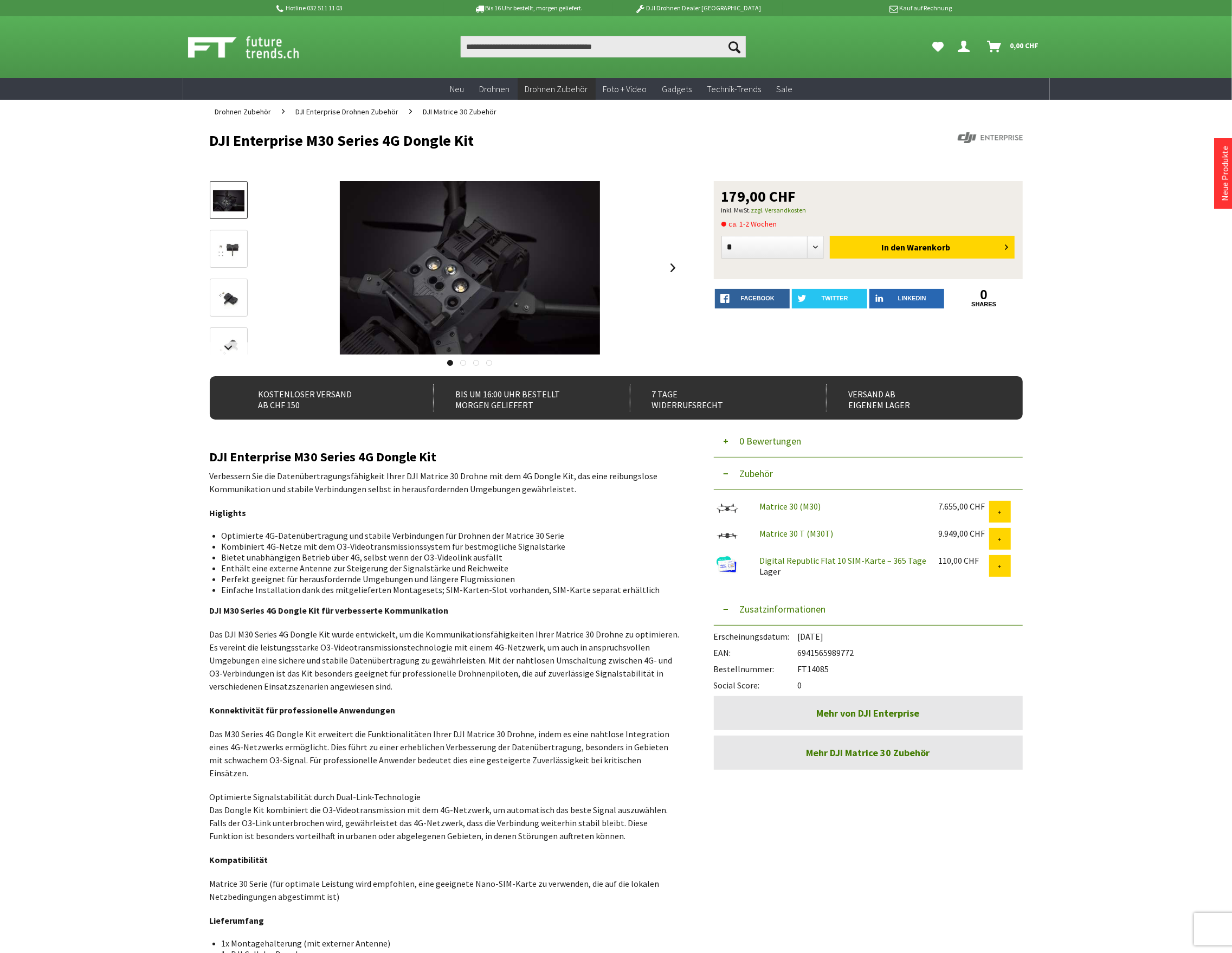
drag, startPoint x: 829, startPoint y: 667, endPoint x: 799, endPoint y: 669, distance: 30.1
click at [799, 669] on div "Bestellnummer: FT14085" at bounding box center [867, 666] width 309 height 16
copy div "FT14085"
